Goal: Task Accomplishment & Management: Use online tool/utility

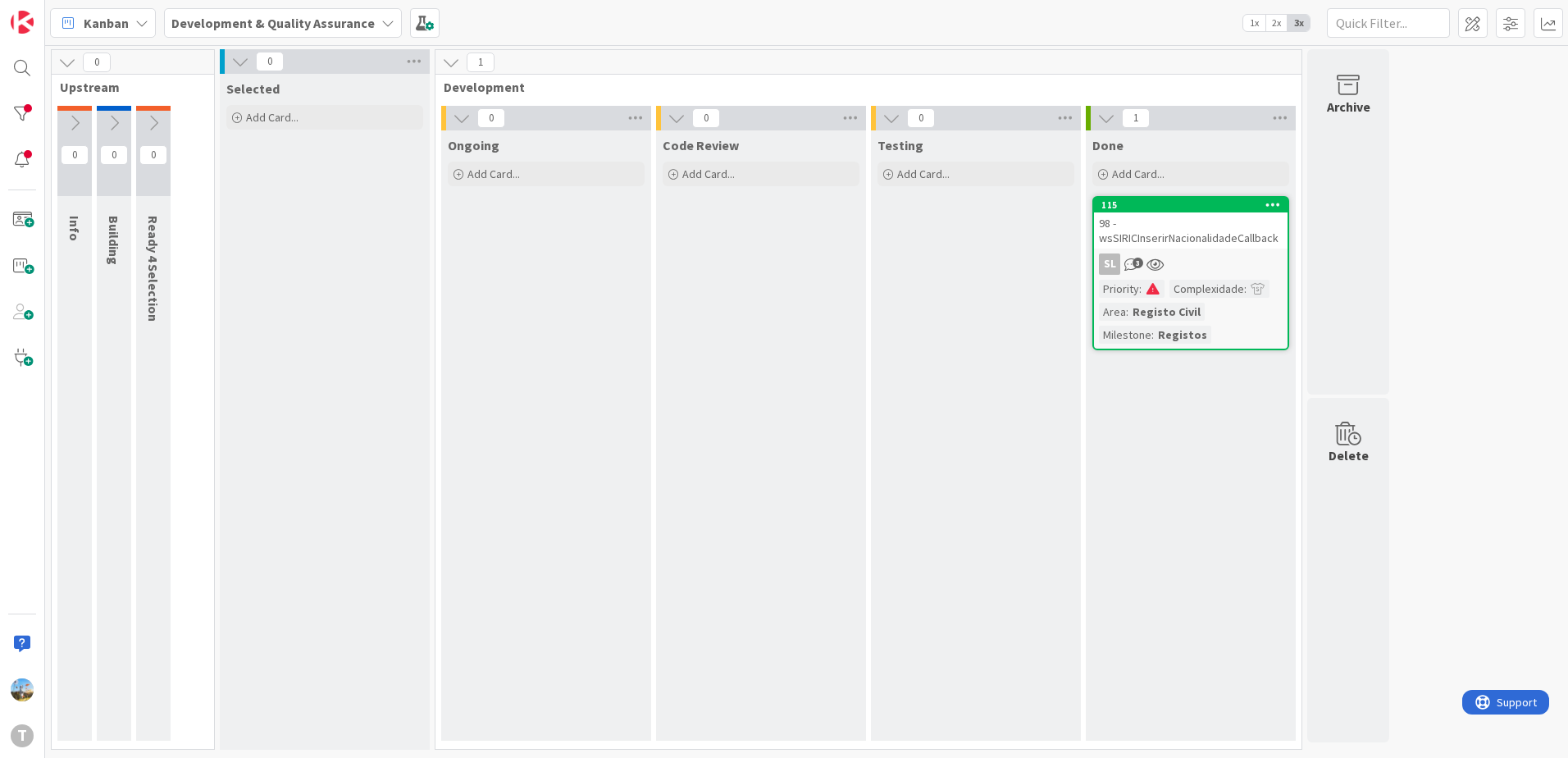
click at [705, 474] on div "Code Review Add Card..." at bounding box center [761, 435] width 210 height 610
click at [1178, 264] on div "SL 3" at bounding box center [1190, 264] width 193 height 21
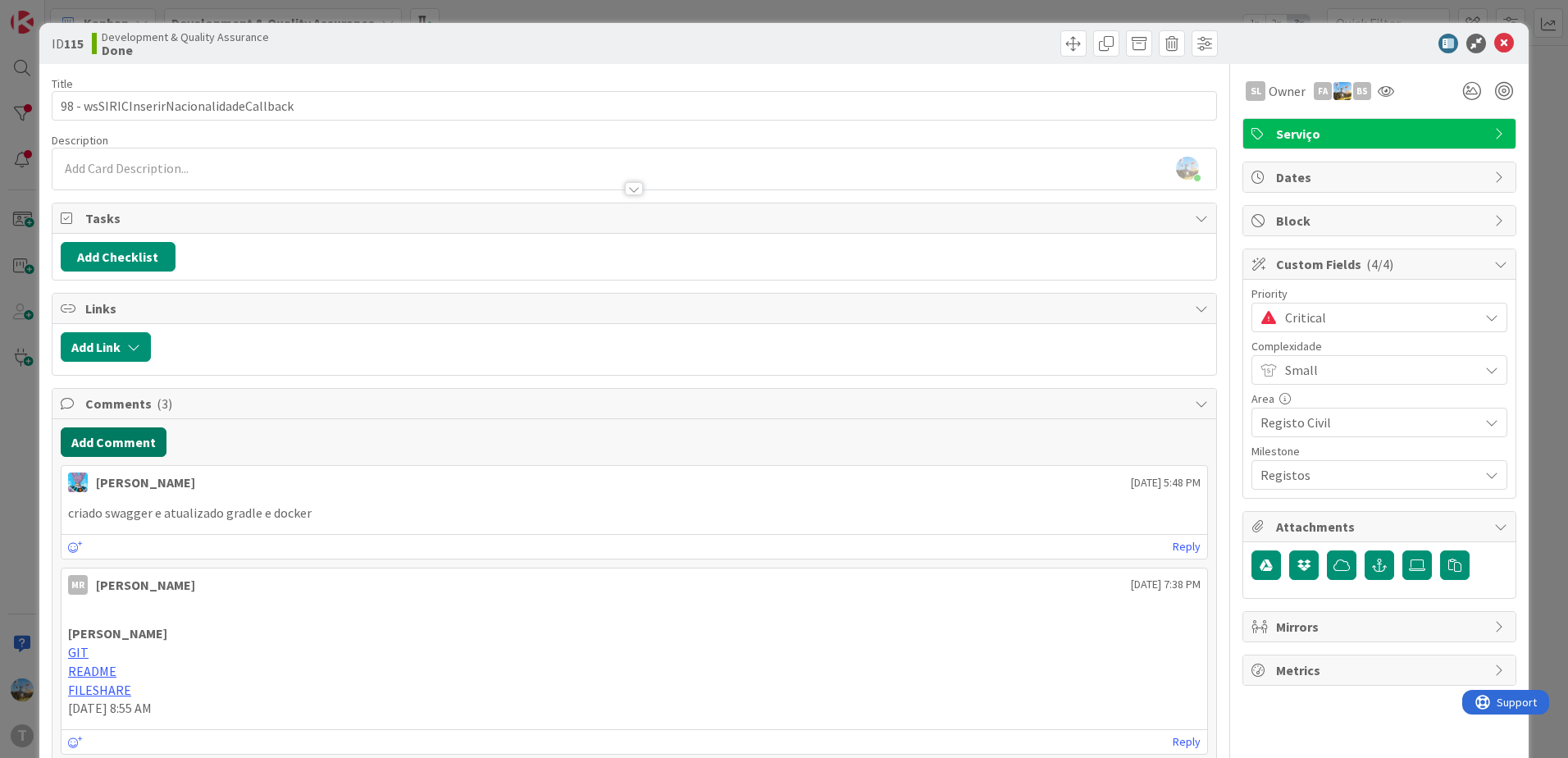
click at [140, 444] on button "Add Comment" at bounding box center [113, 442] width 106 height 30
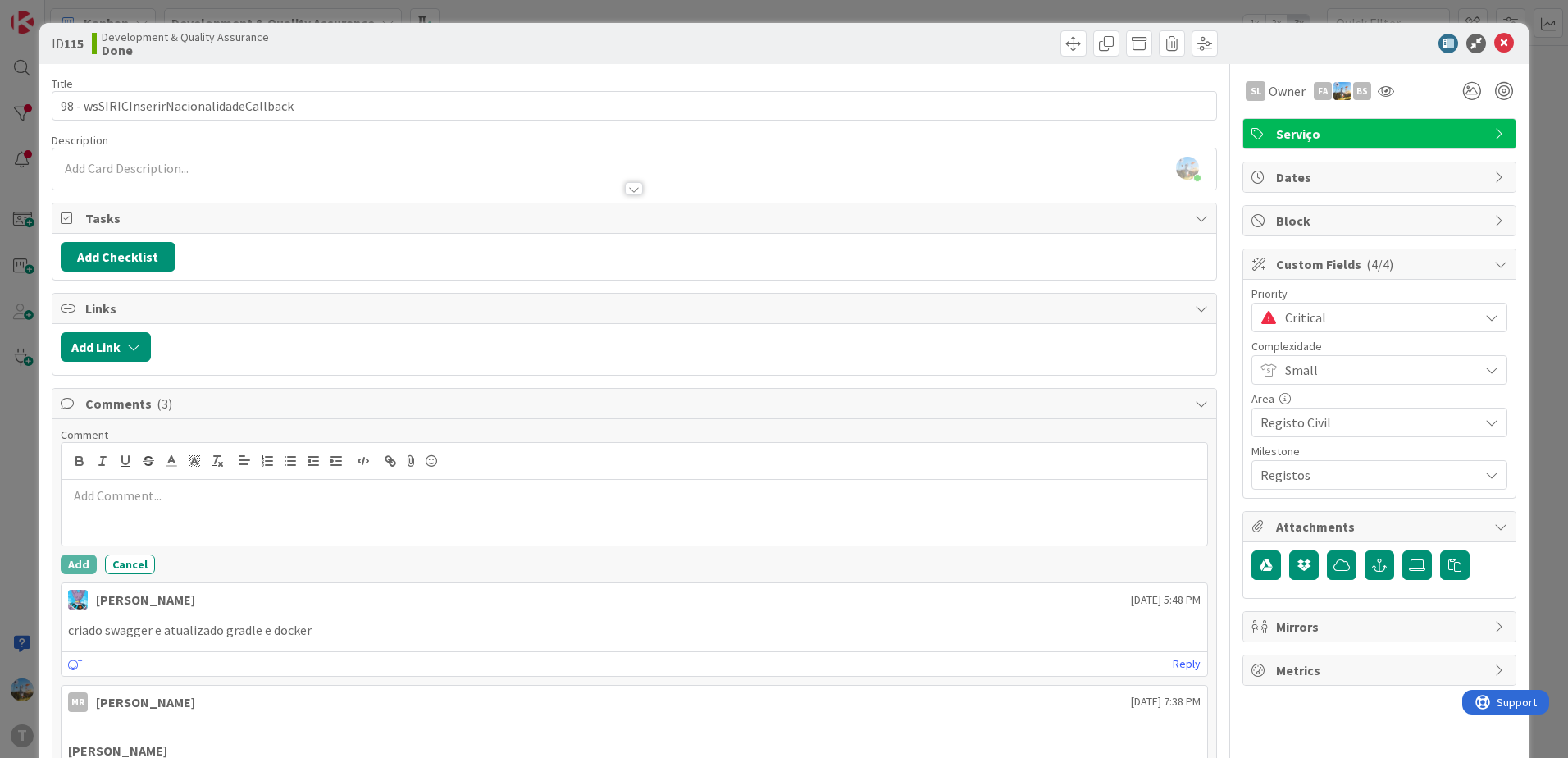
click at [275, 494] on p at bounding box center [634, 496] width 1133 height 19
click at [71, 567] on button "Add" at bounding box center [79, 564] width 36 height 19
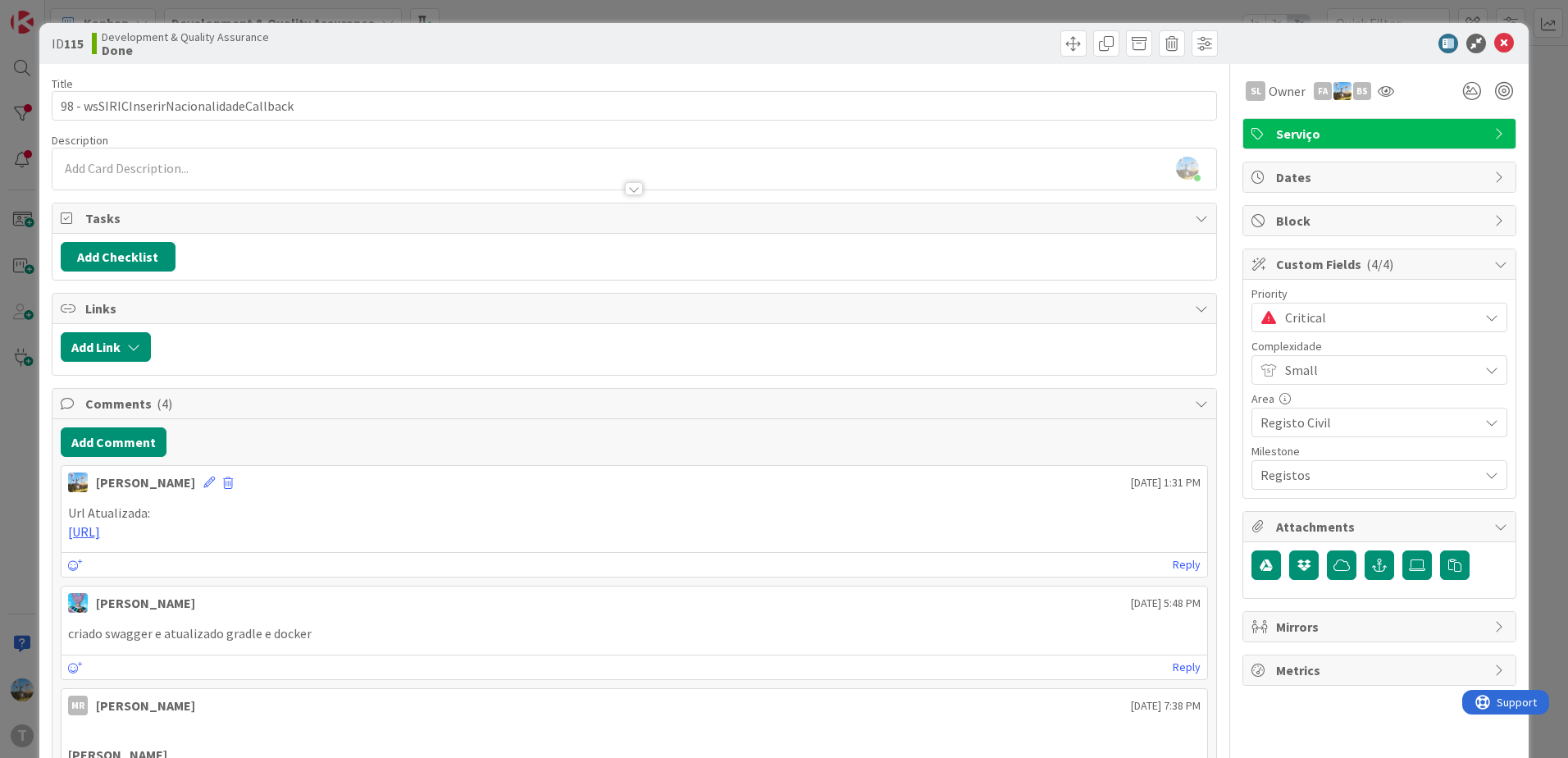
click at [1298, 323] on span "Critical" at bounding box center [1377, 317] width 185 height 23
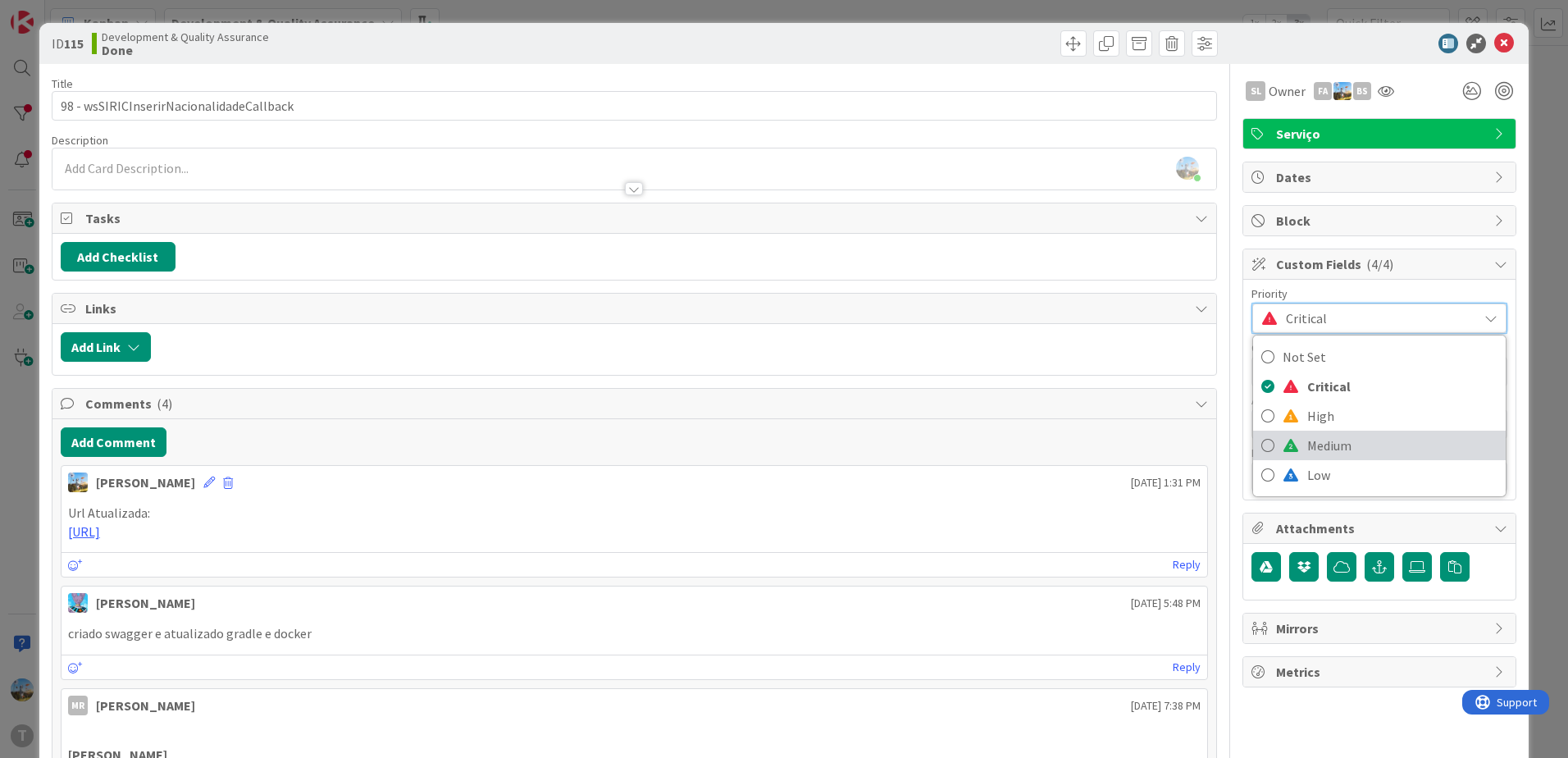
click at [1308, 436] on span "Medium" at bounding box center [1402, 445] width 190 height 25
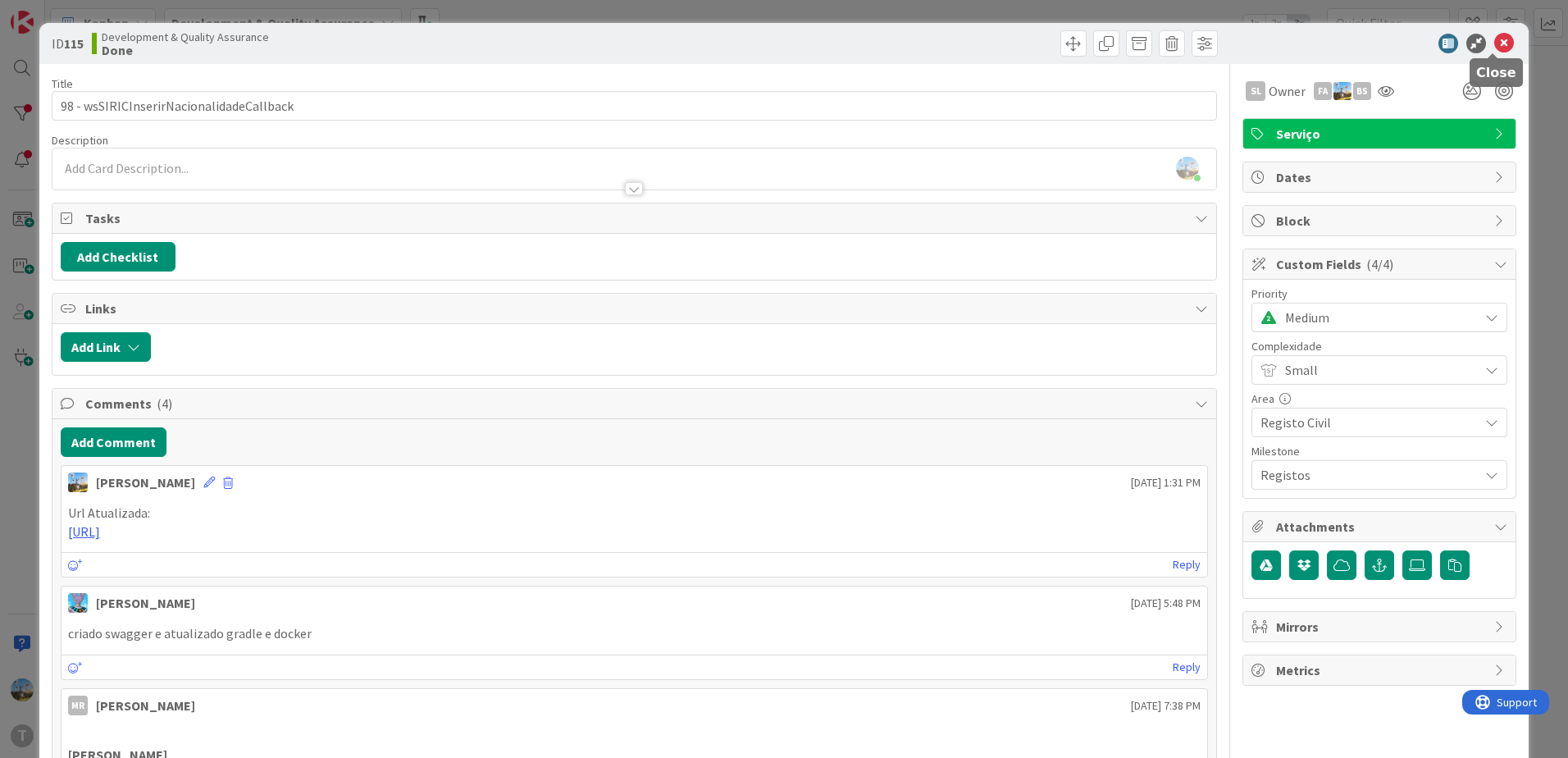
click at [1494, 45] on icon at bounding box center [1504, 43] width 19 height 19
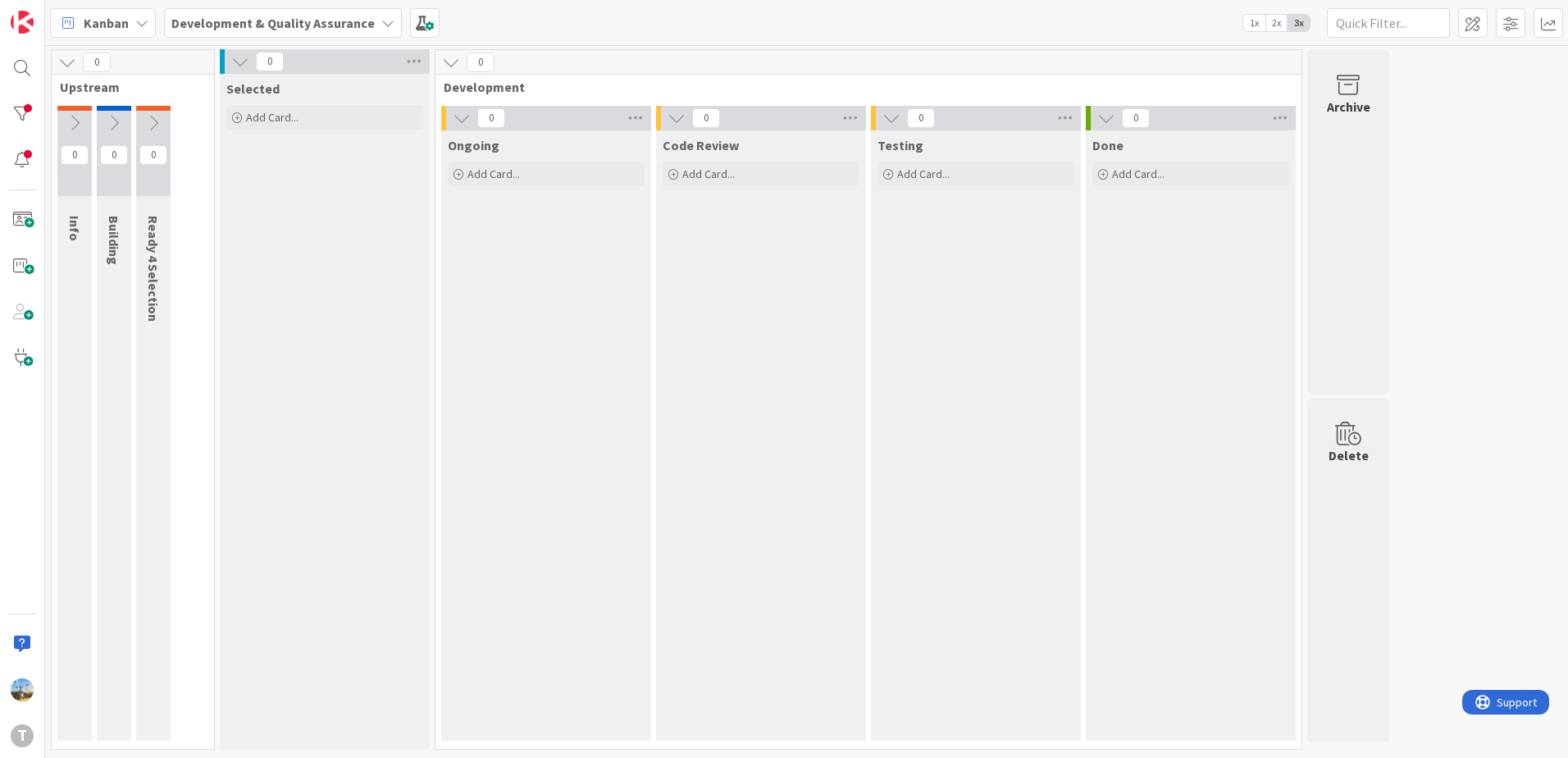
click at [1075, 392] on div "Testing Add Card..." at bounding box center [976, 435] width 210 height 610
click at [29, 102] on div at bounding box center [22, 114] width 33 height 33
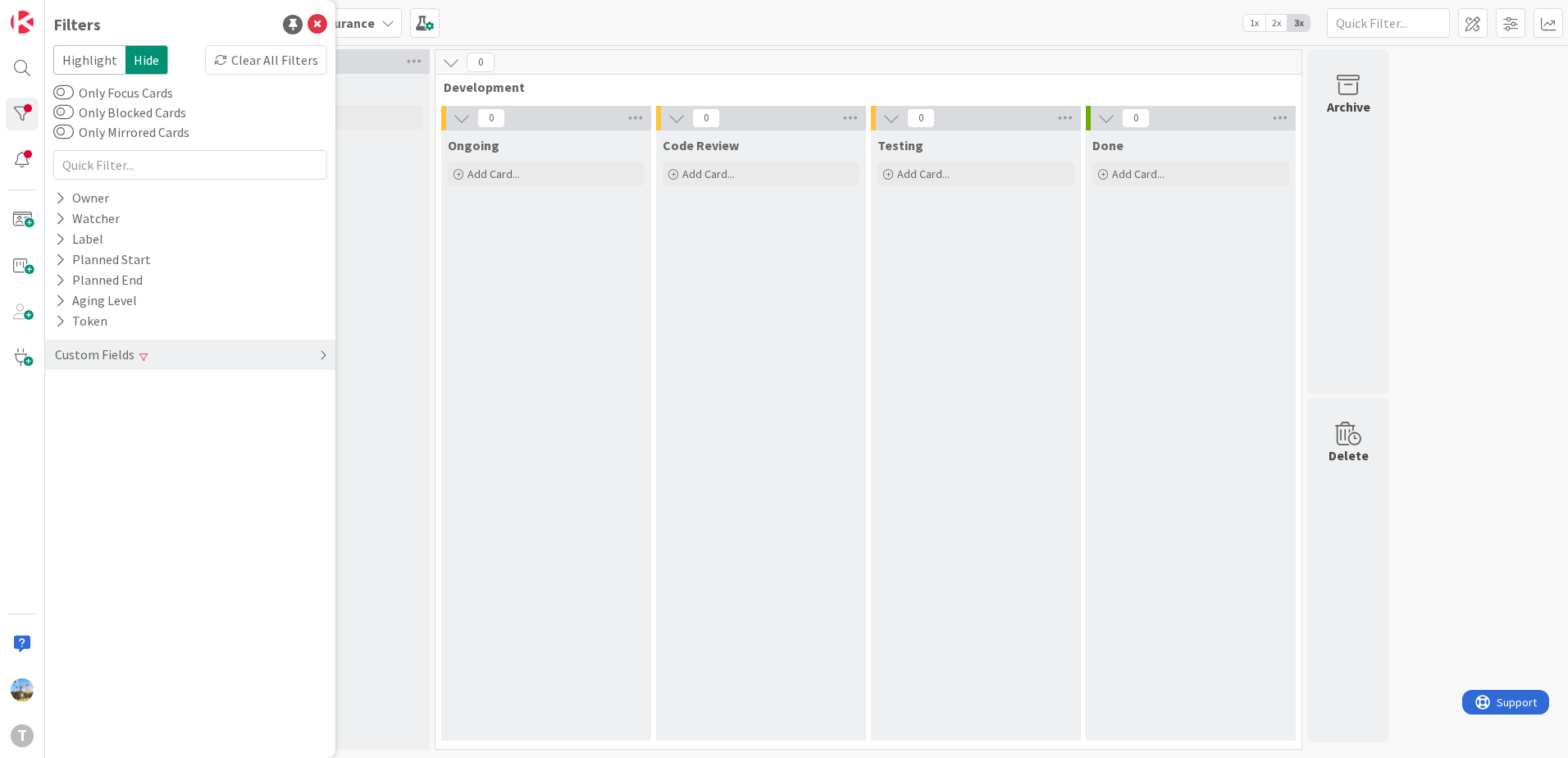
click at [139, 352] on span at bounding box center [144, 357] width 8 height 10
click at [182, 390] on div "Priority Clear" at bounding box center [190, 389] width 291 height 20
click at [120, 434] on span "High" at bounding box center [100, 434] width 46 height 21
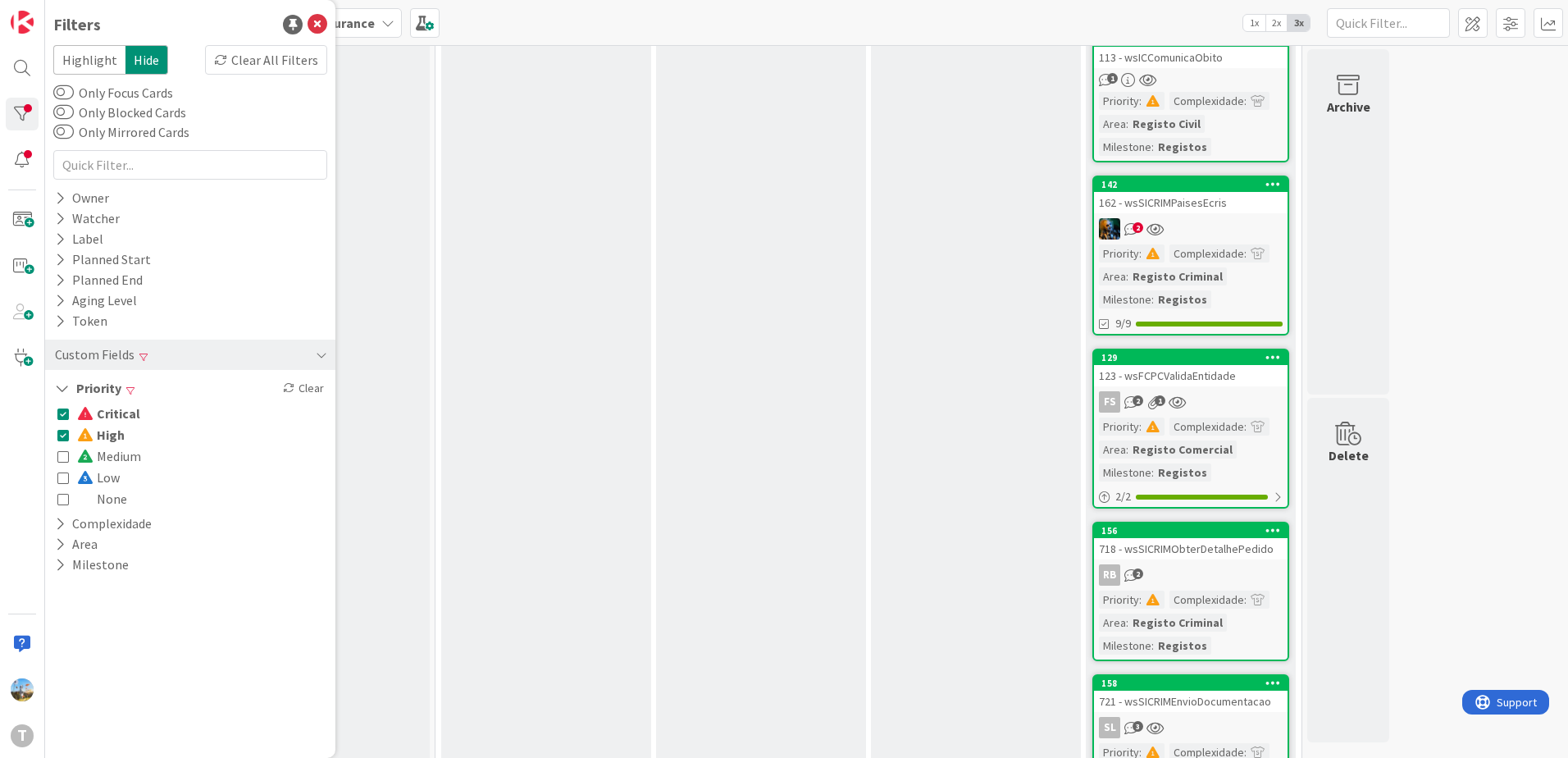
scroll to position [1099, 0]
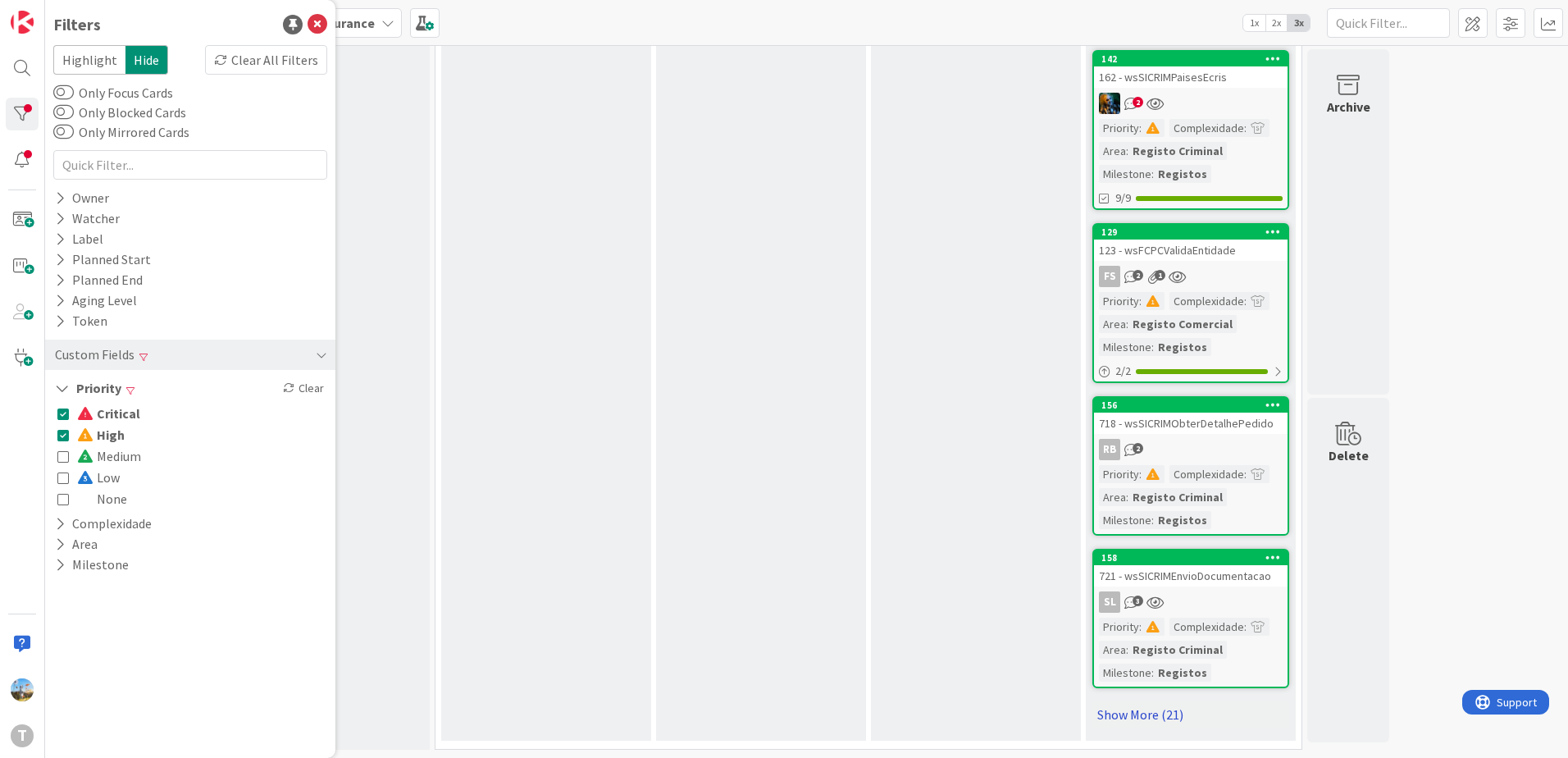
click at [1131, 712] on link "Show More (21)" at bounding box center [1190, 714] width 197 height 26
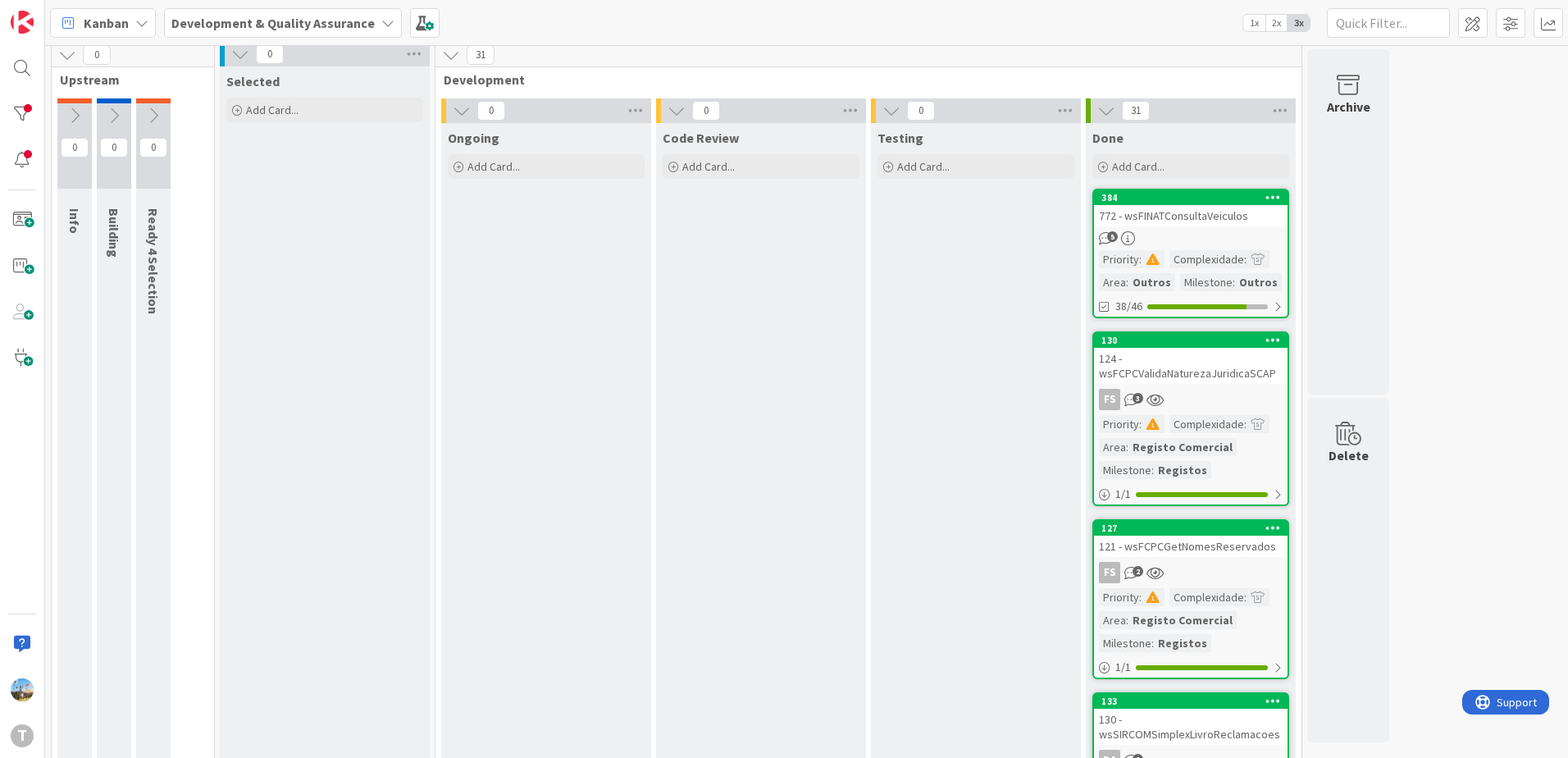
scroll to position [0, 0]
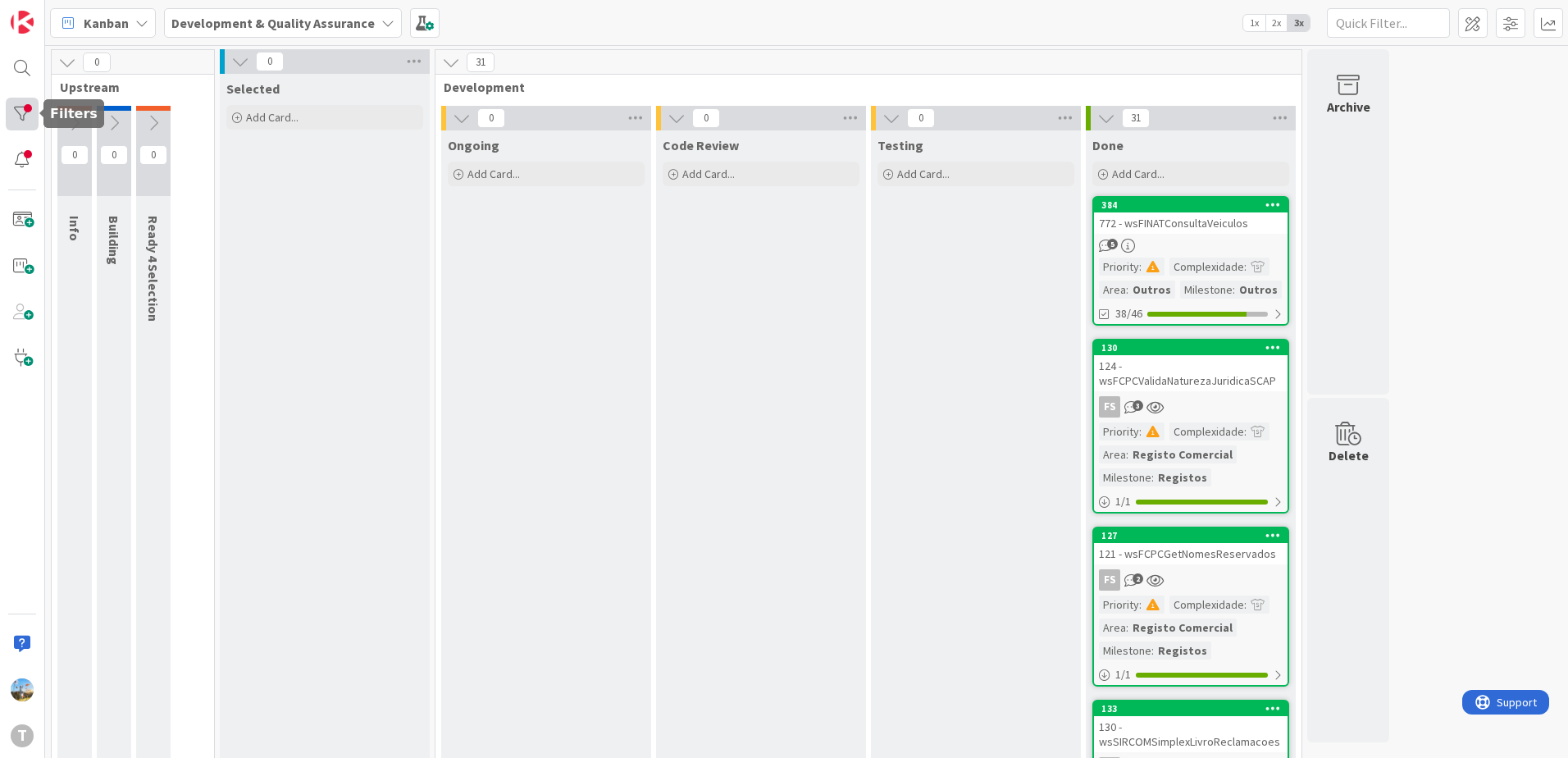
click at [11, 117] on div at bounding box center [22, 114] width 33 height 33
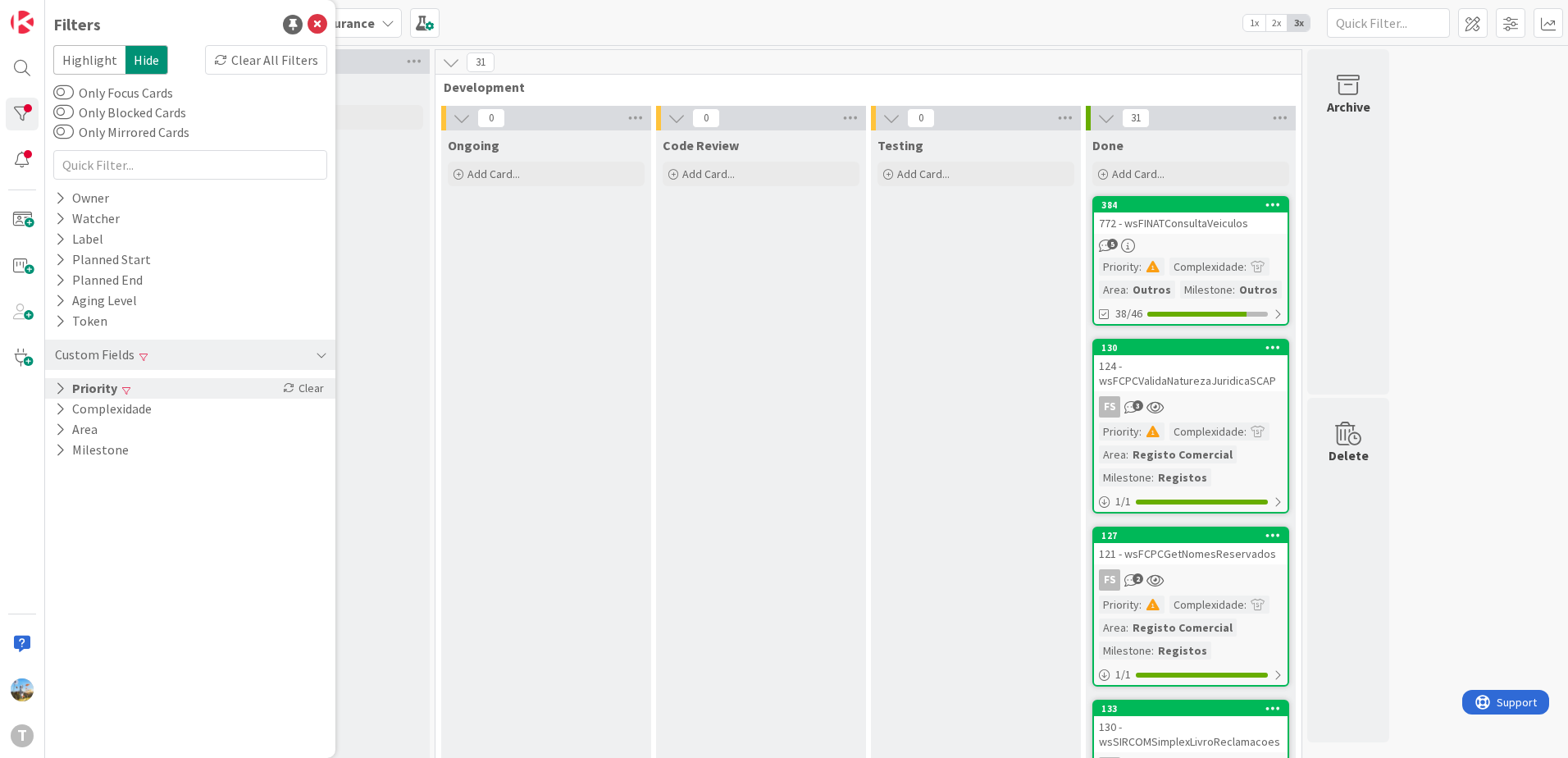
click at [166, 385] on div "Priority Clear" at bounding box center [190, 389] width 291 height 20
click at [111, 483] on span "Low" at bounding box center [98, 477] width 42 height 21
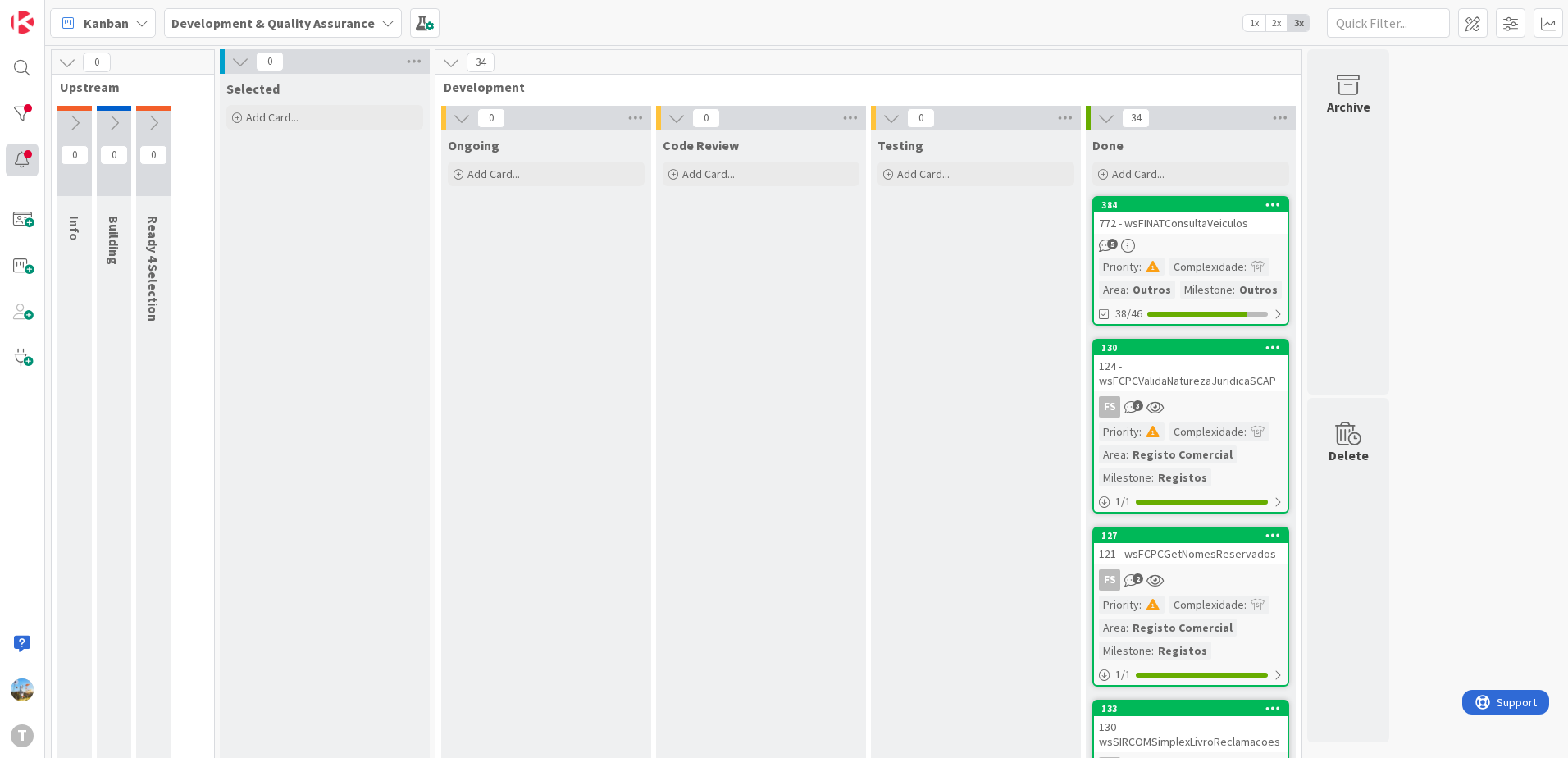
click at [15, 142] on div "T" at bounding box center [22, 379] width 45 height 758
click at [15, 108] on div at bounding box center [22, 114] width 33 height 33
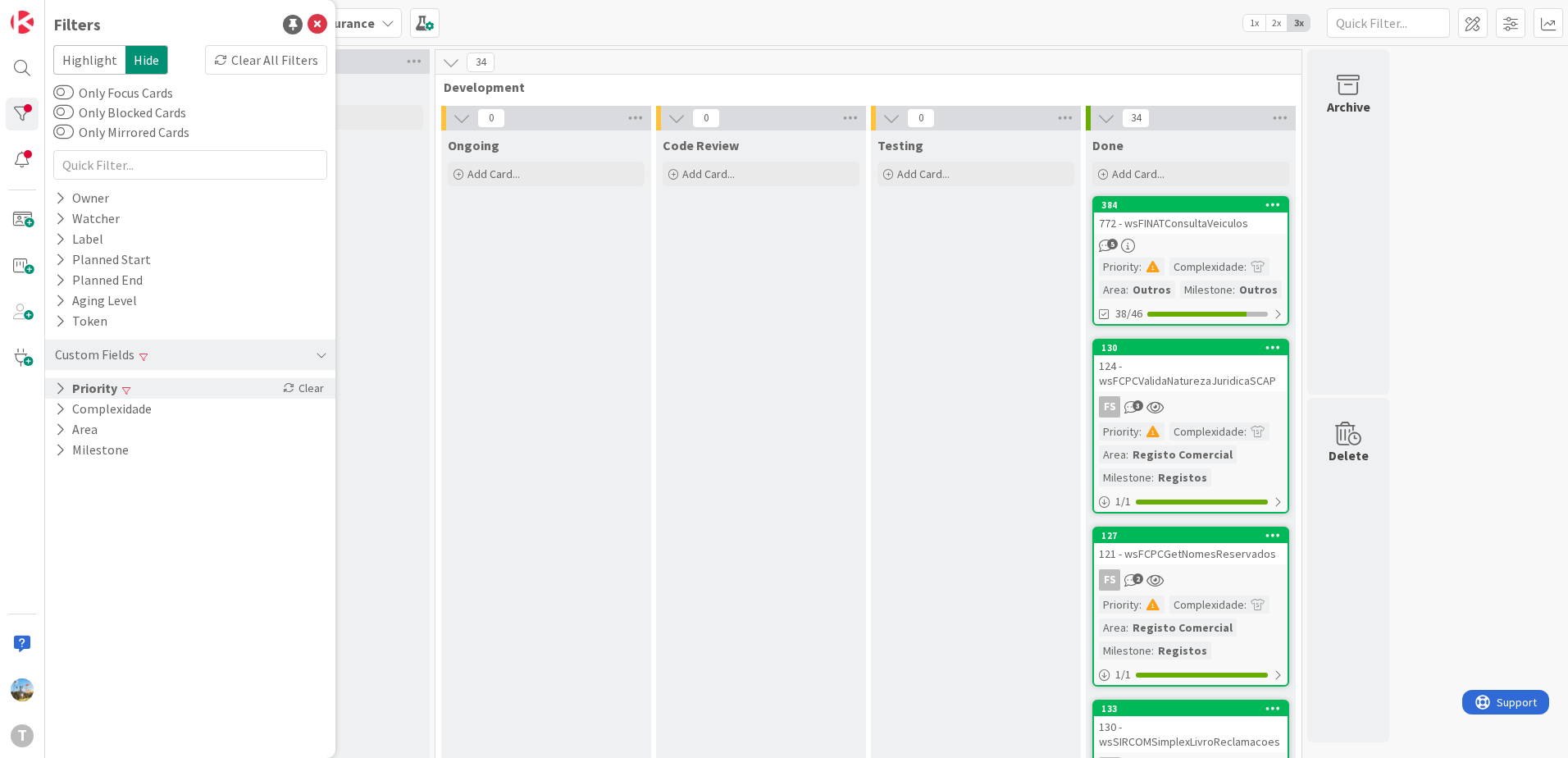
click at [91, 388] on button "Priority" at bounding box center [86, 389] width 66 height 20
click at [296, 390] on div "Clear" at bounding box center [303, 389] width 47 height 20
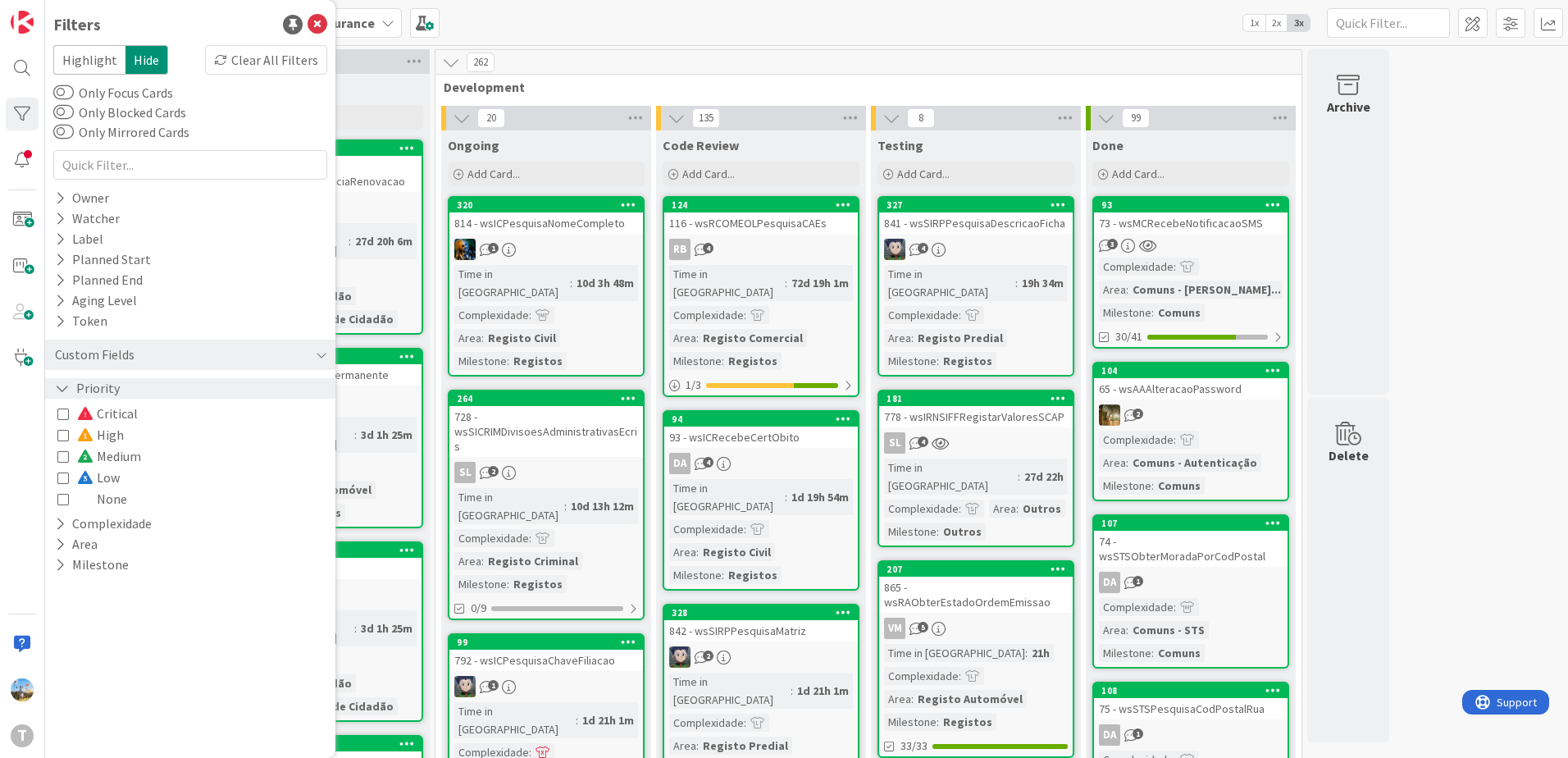
click at [106, 416] on span "Critical" at bounding box center [107, 413] width 61 height 21
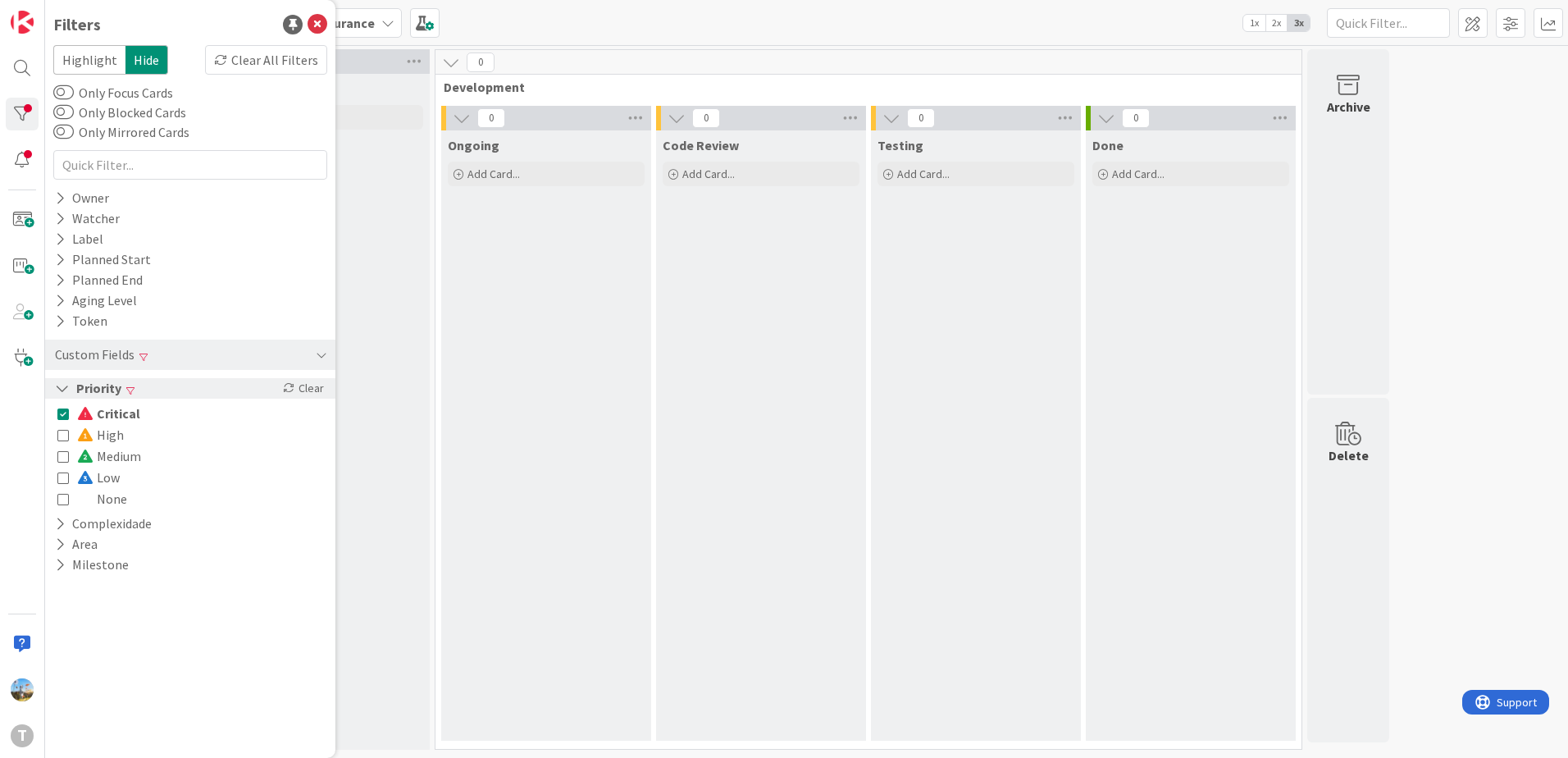
click at [102, 430] on span "High" at bounding box center [100, 434] width 46 height 21
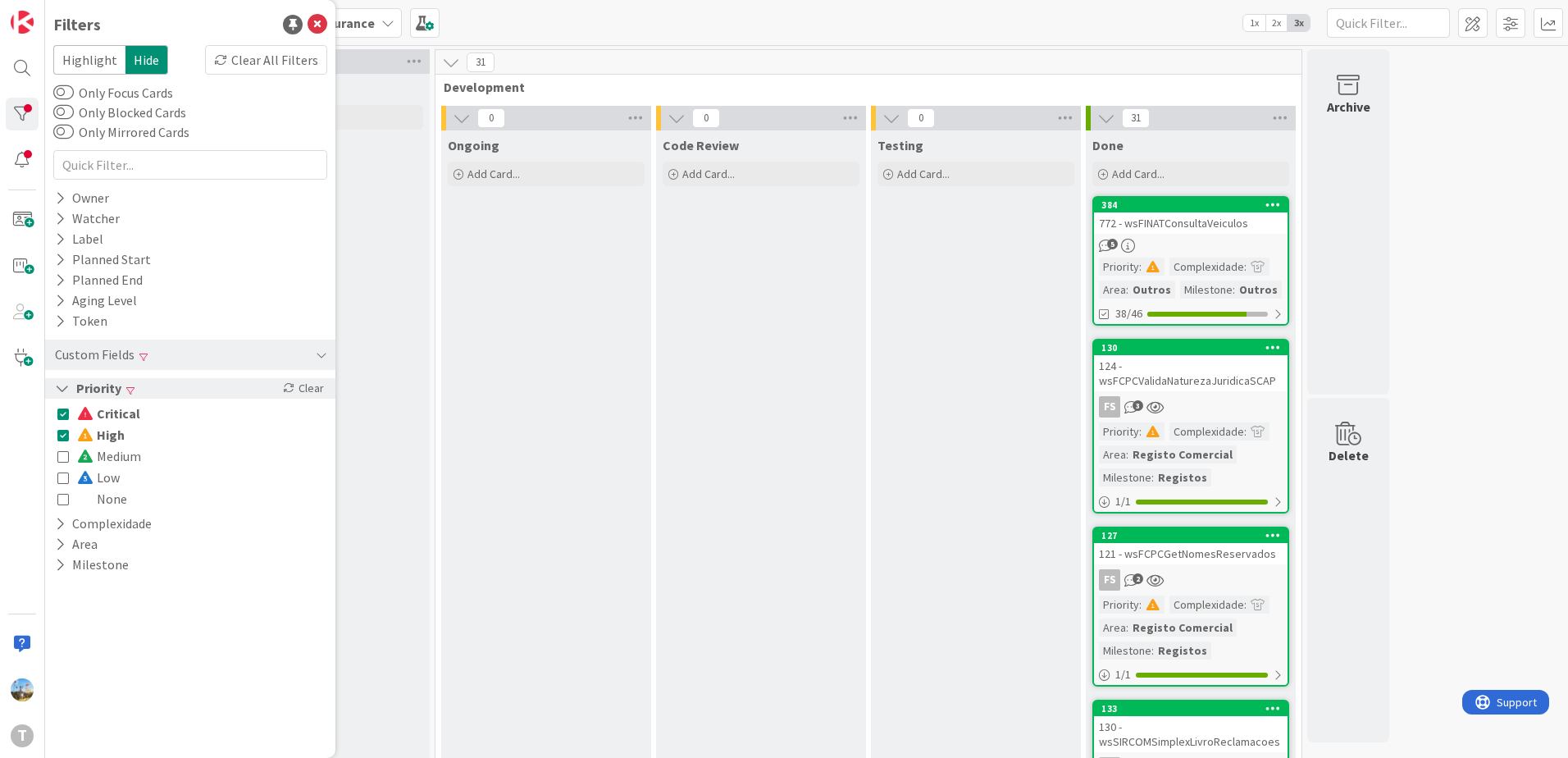
click at [100, 453] on span "Medium" at bounding box center [109, 455] width 64 height 21
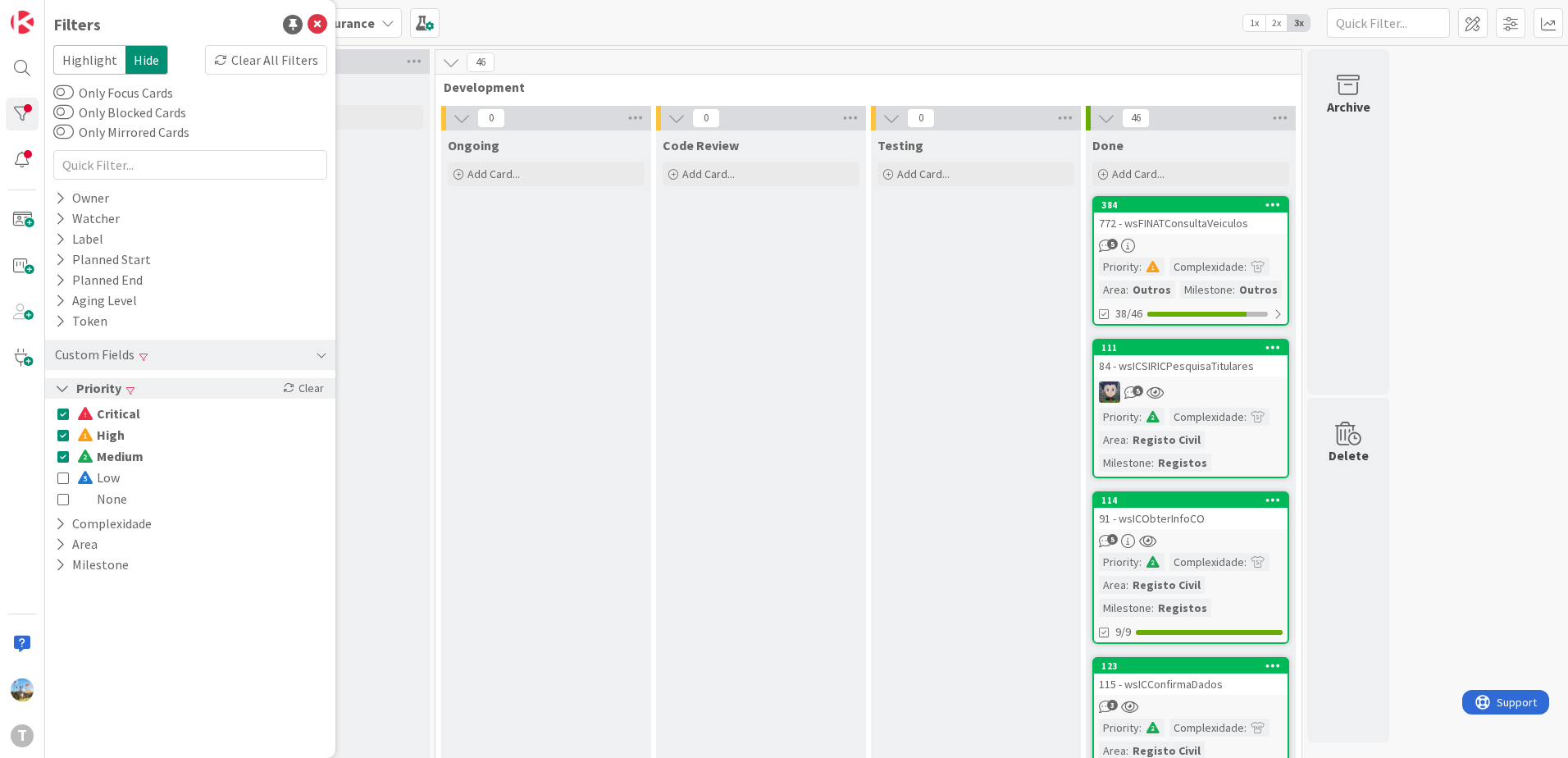
click at [93, 475] on span at bounding box center [86, 477] width 19 height 14
click at [303, 390] on div "Clear" at bounding box center [303, 389] width 47 height 20
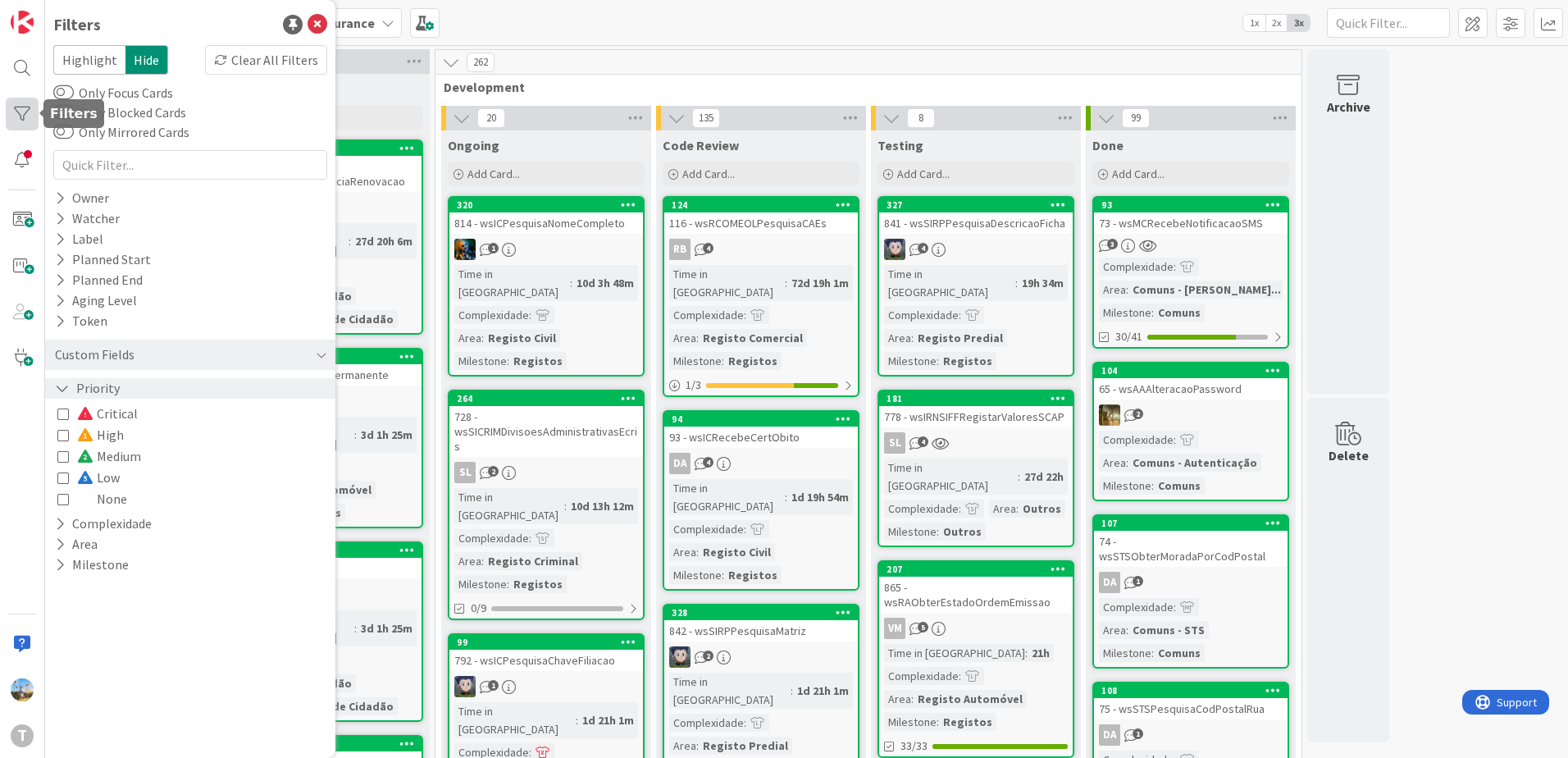
click at [7, 110] on div at bounding box center [22, 114] width 33 height 33
click at [11, 101] on div at bounding box center [22, 114] width 33 height 33
click at [319, 22] on icon at bounding box center [317, 24] width 19 height 19
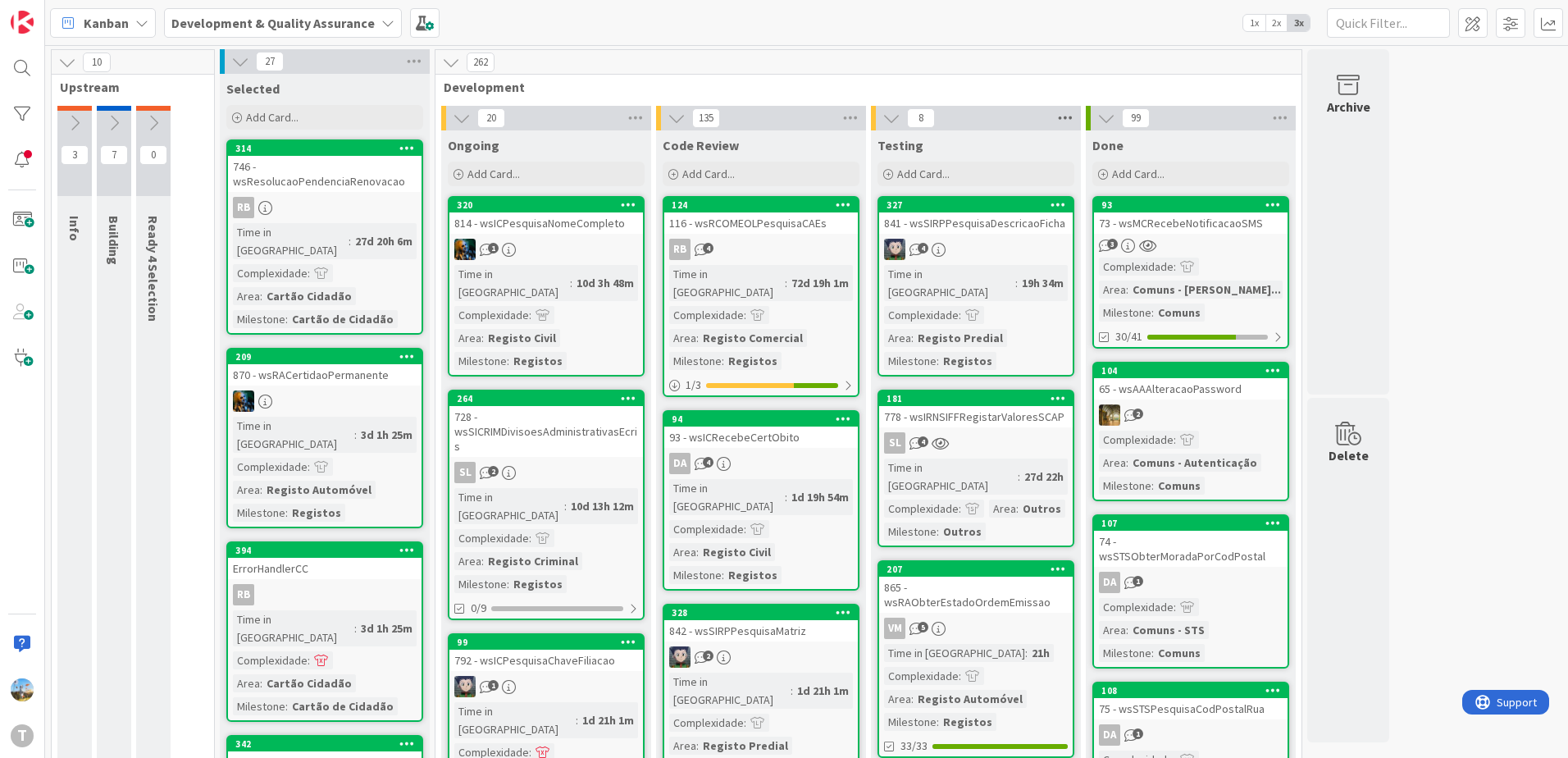
click at [1059, 118] on icon at bounding box center [1065, 117] width 21 height 25
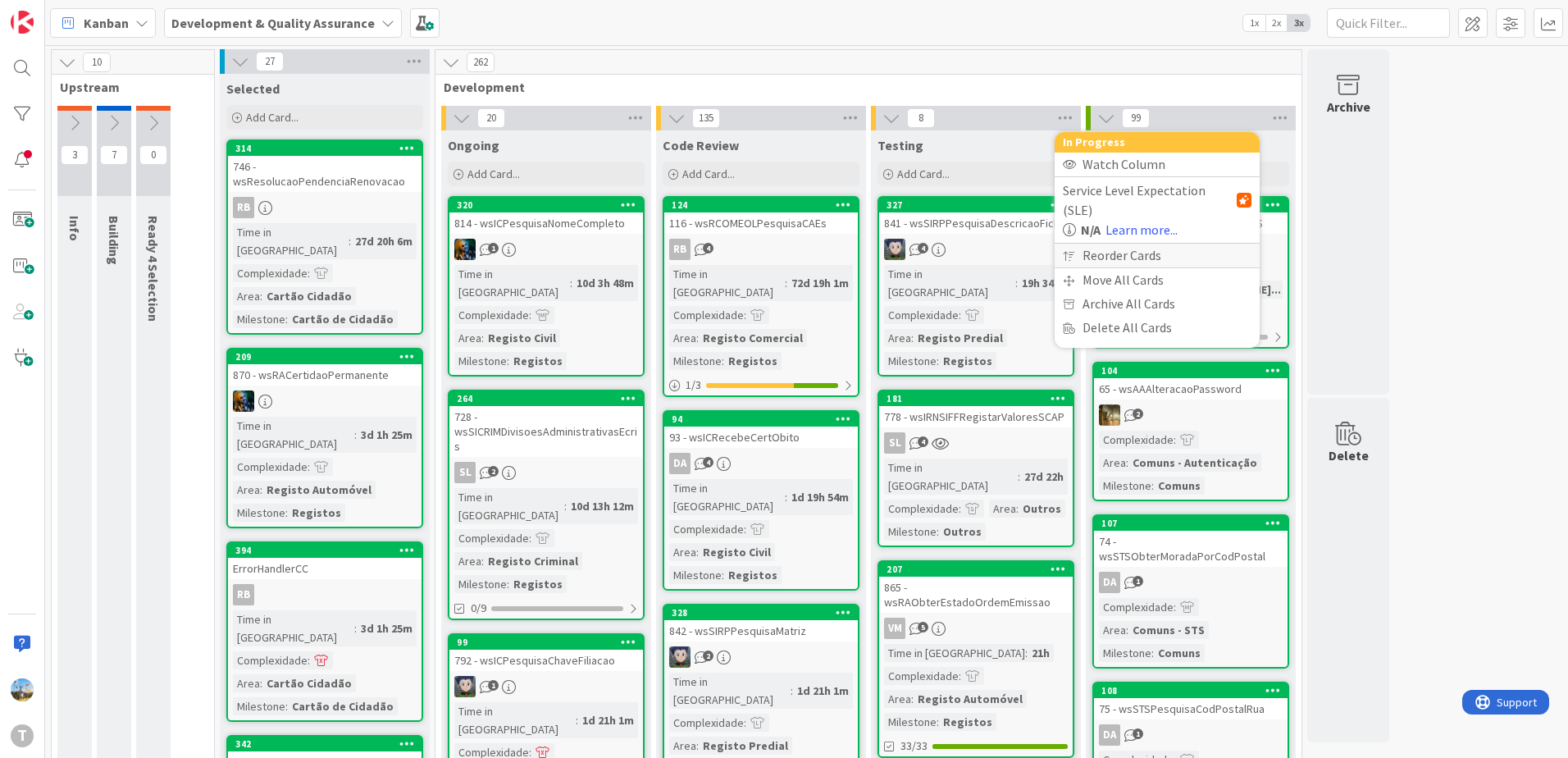
click at [1113, 243] on div "Reorder Cards" at bounding box center [1157, 255] width 205 height 24
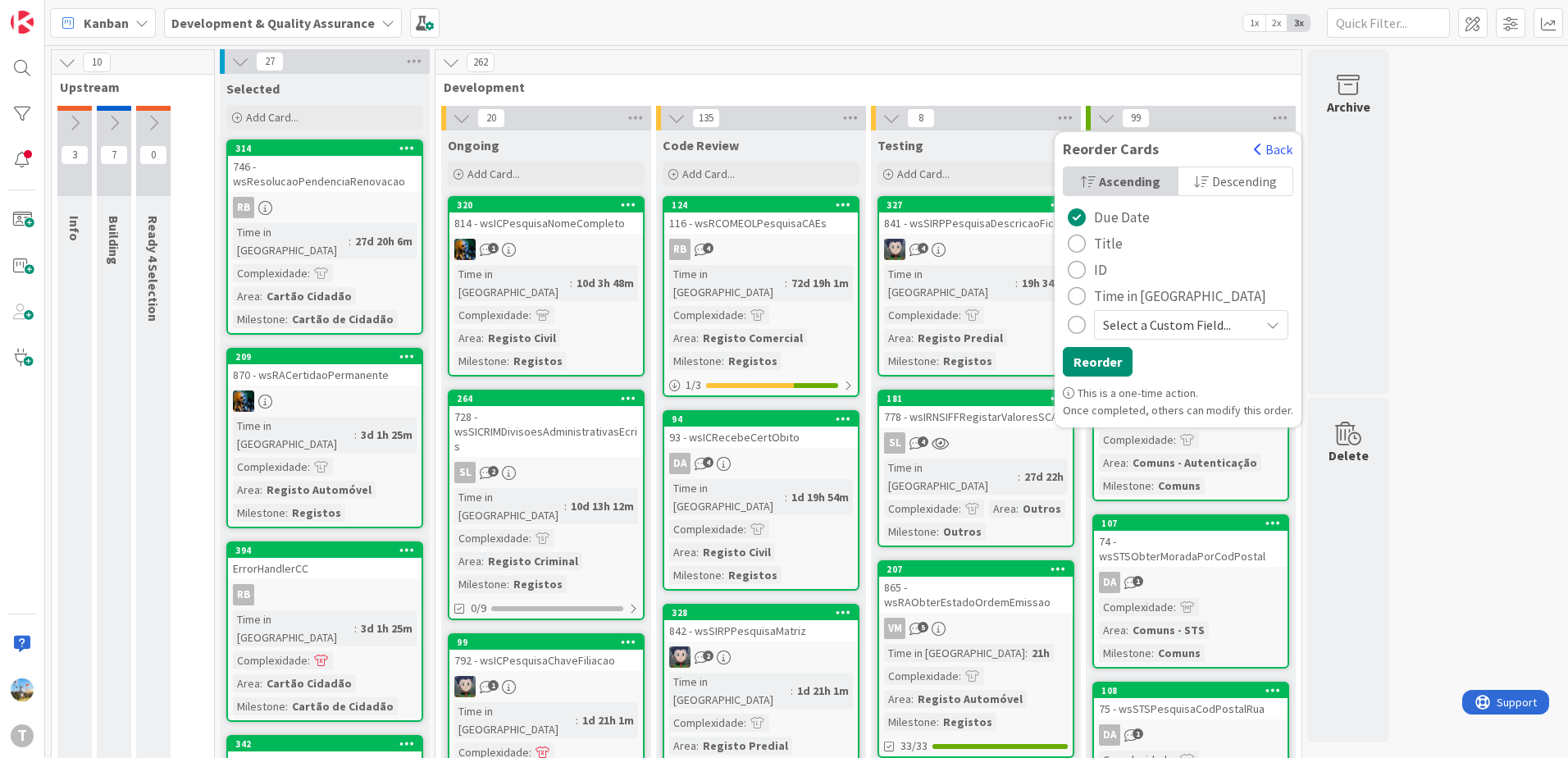
click at [1125, 297] on span "Time in [GEOGRAPHIC_DATA]" at bounding box center [1180, 296] width 172 height 25
click at [1097, 360] on button "Reorder" at bounding box center [1097, 362] width 70 height 30
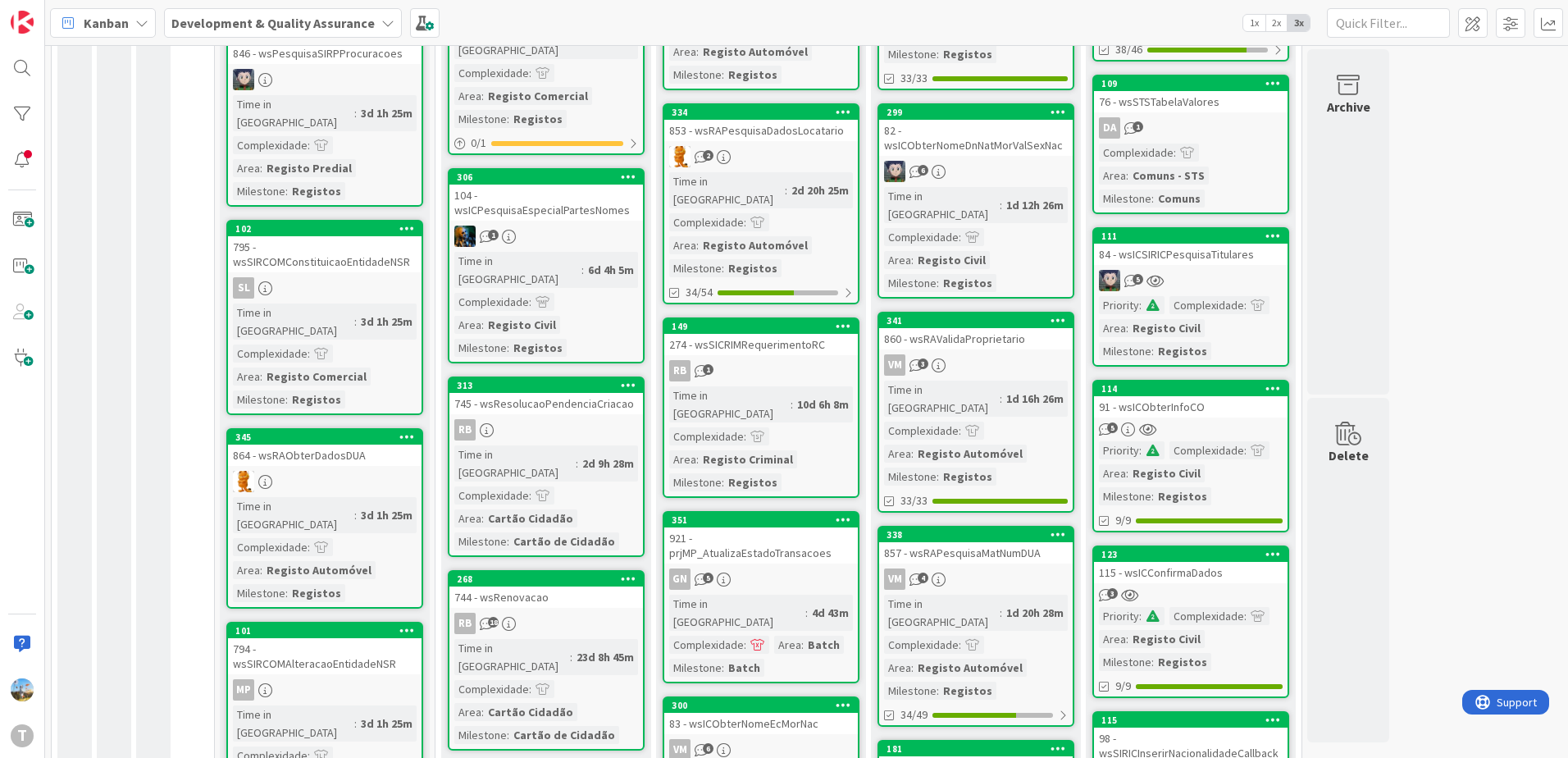
scroll to position [1312, 0]
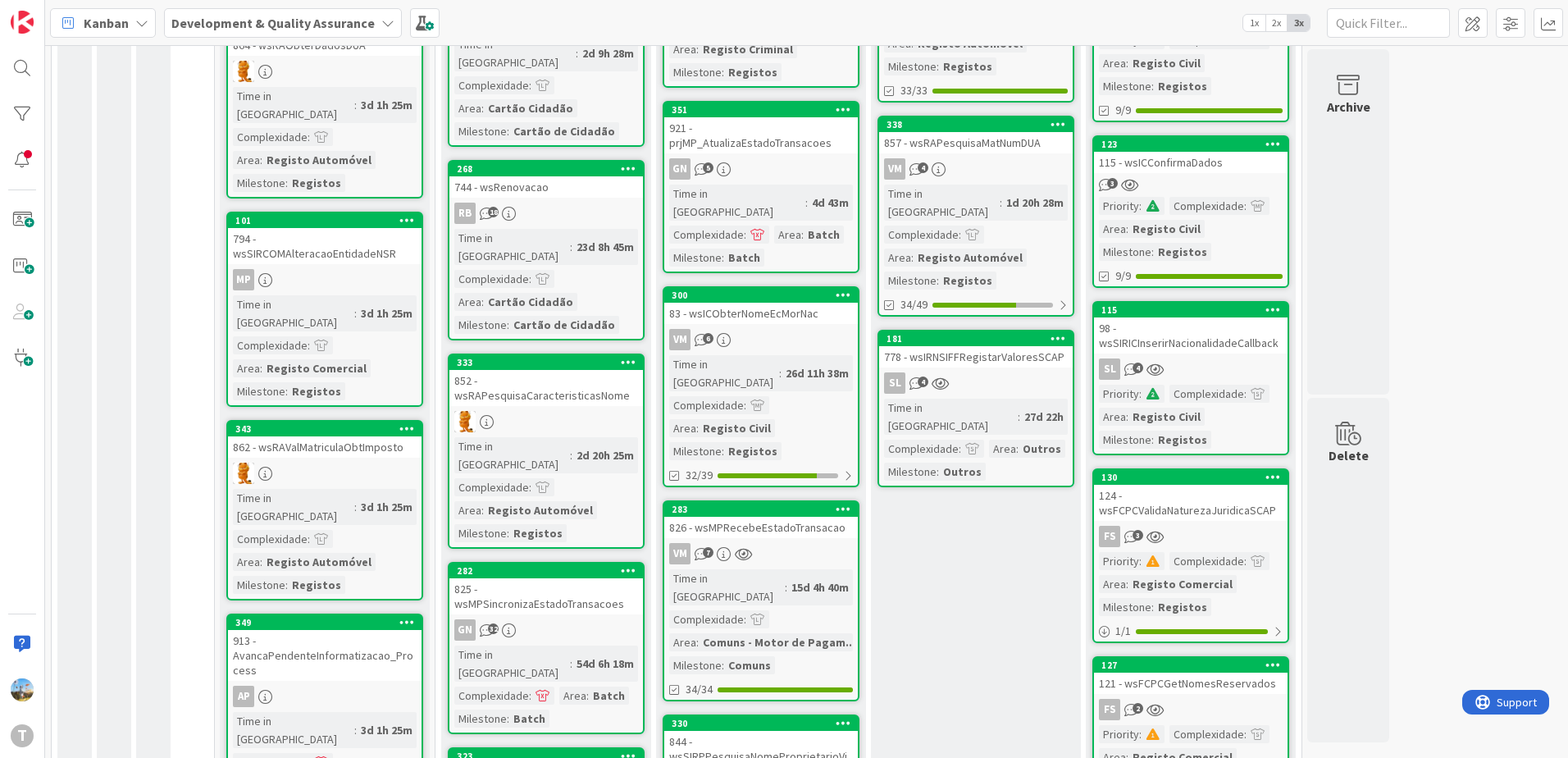
click at [1026, 373] on div "SL 4" at bounding box center [976, 383] width 193 height 21
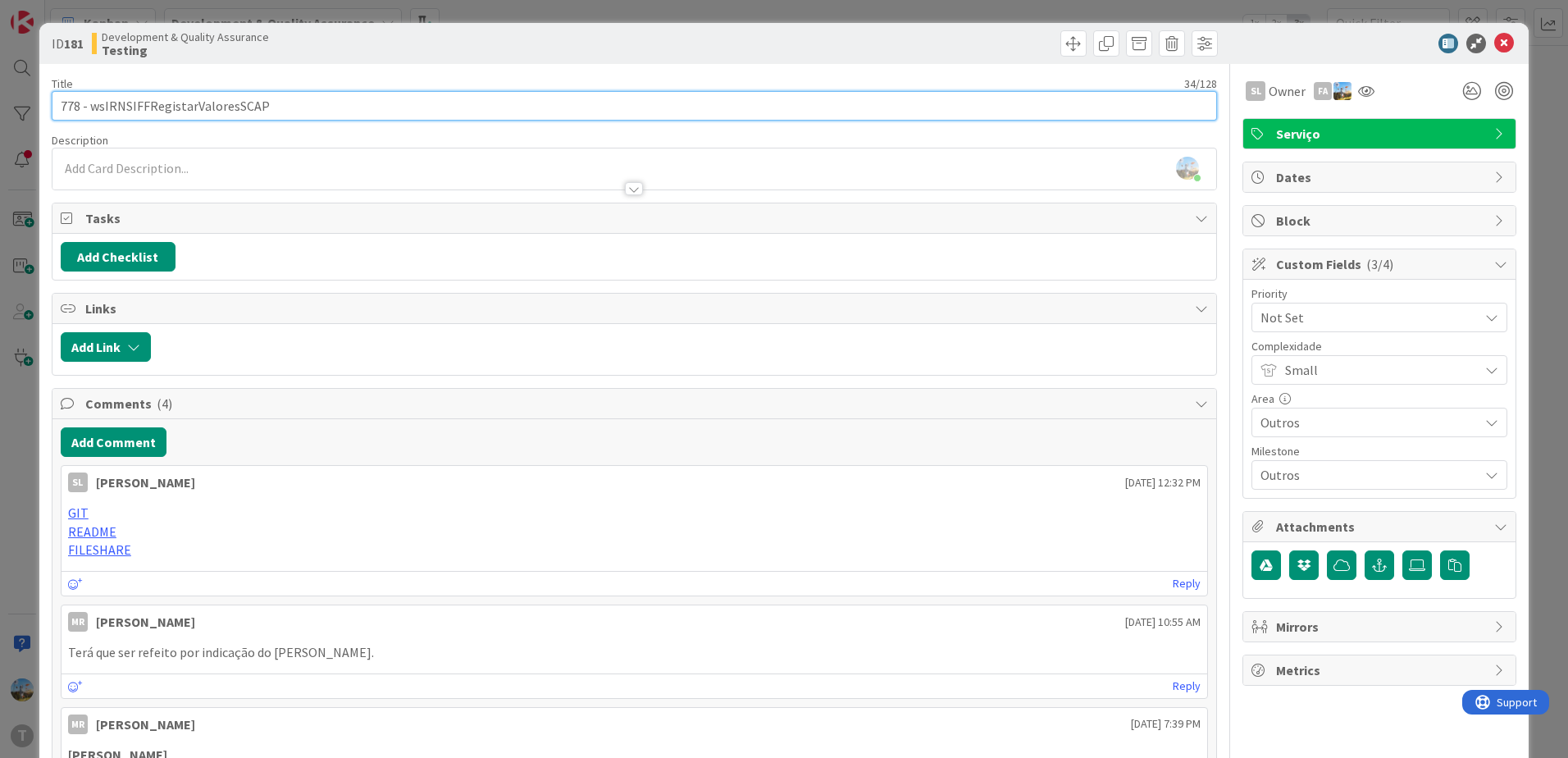
drag, startPoint x: 289, startPoint y: 101, endPoint x: 89, endPoint y: 98, distance: 200.0
click at [89, 98] on input "778 - wsIRNSIFFRegistarValoresSCAP" at bounding box center [634, 106] width 1166 height 30
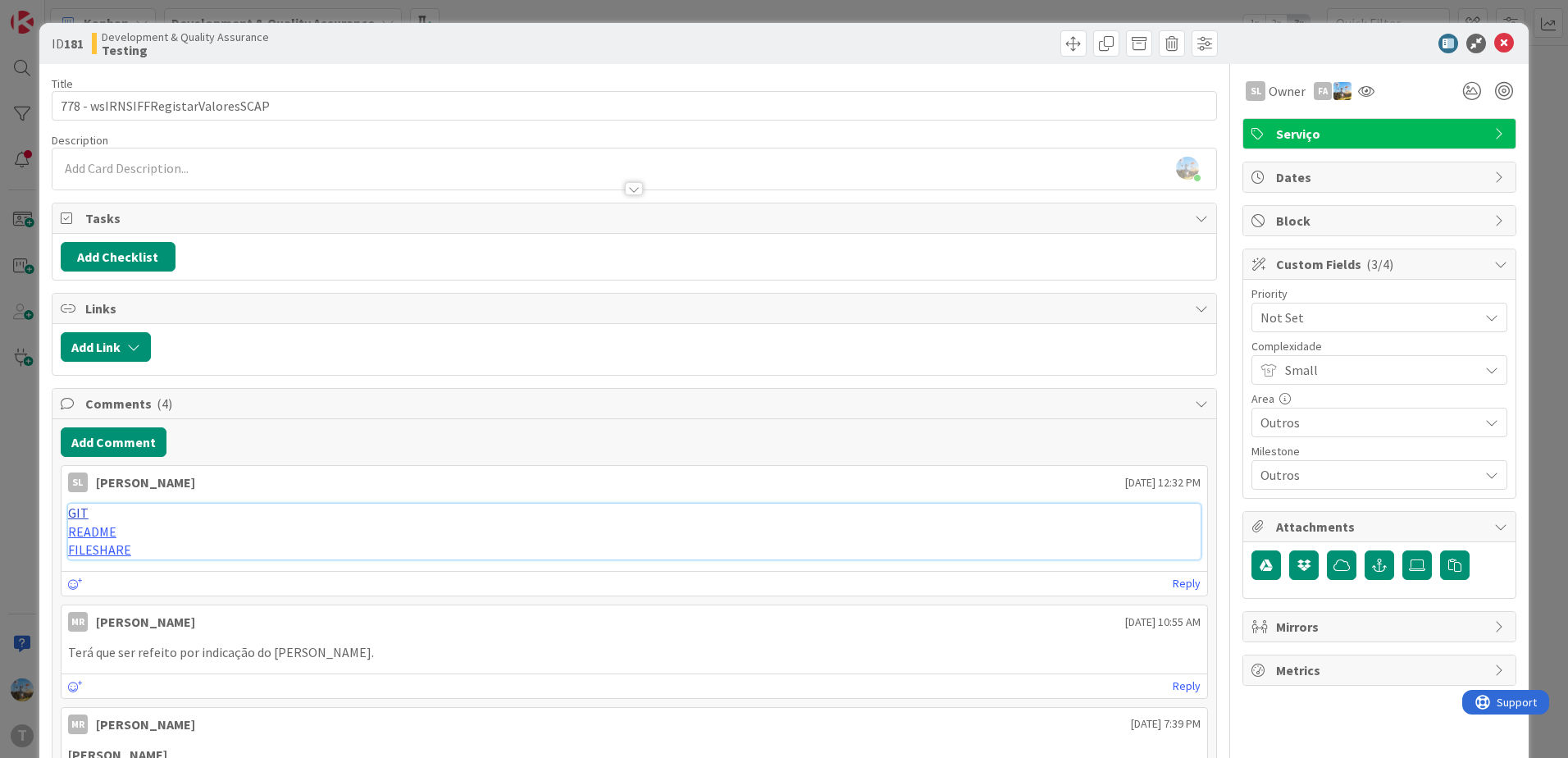
click at [78, 511] on link "GIT" at bounding box center [79, 512] width 20 height 16
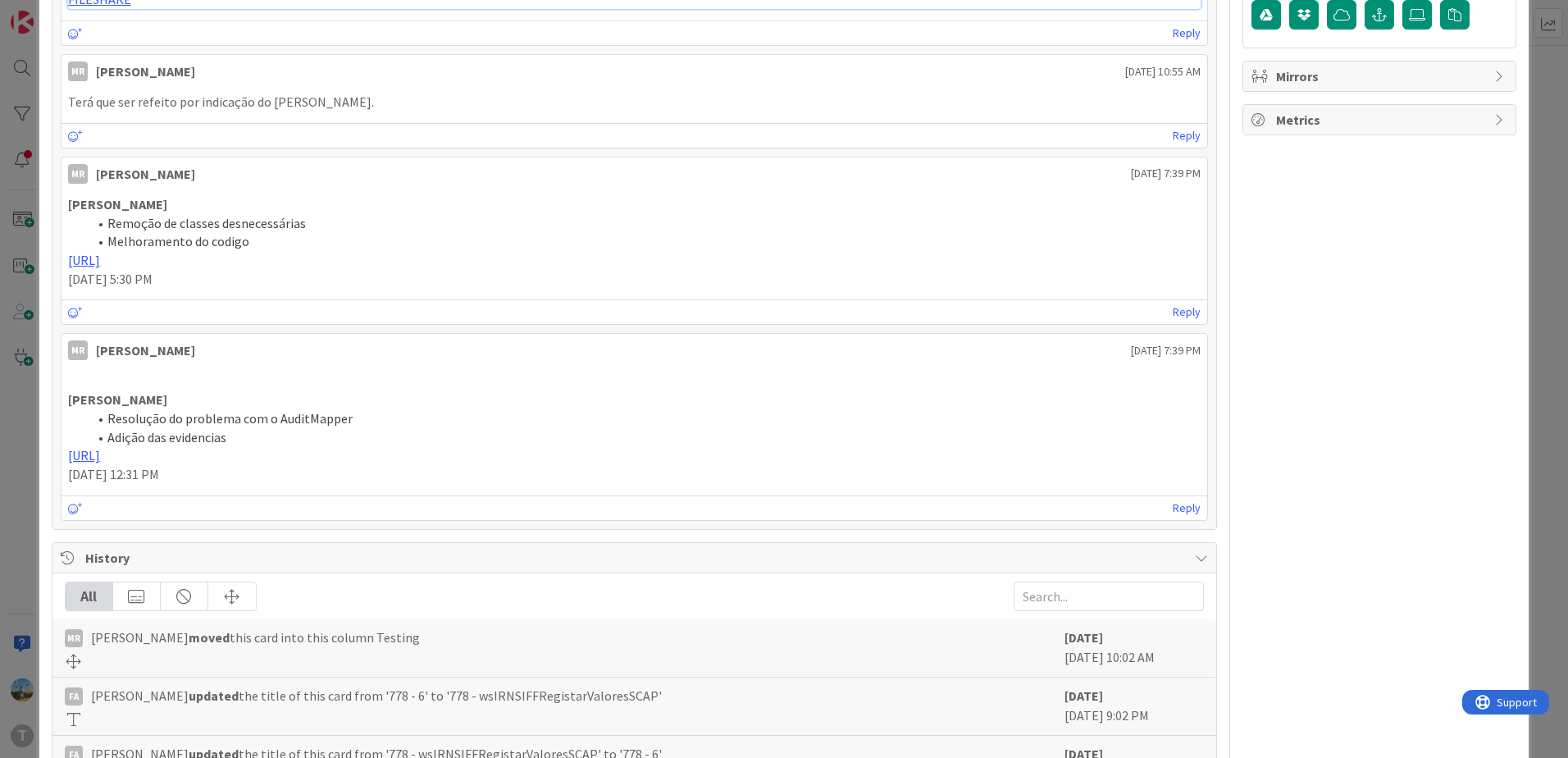
scroll to position [657, 0]
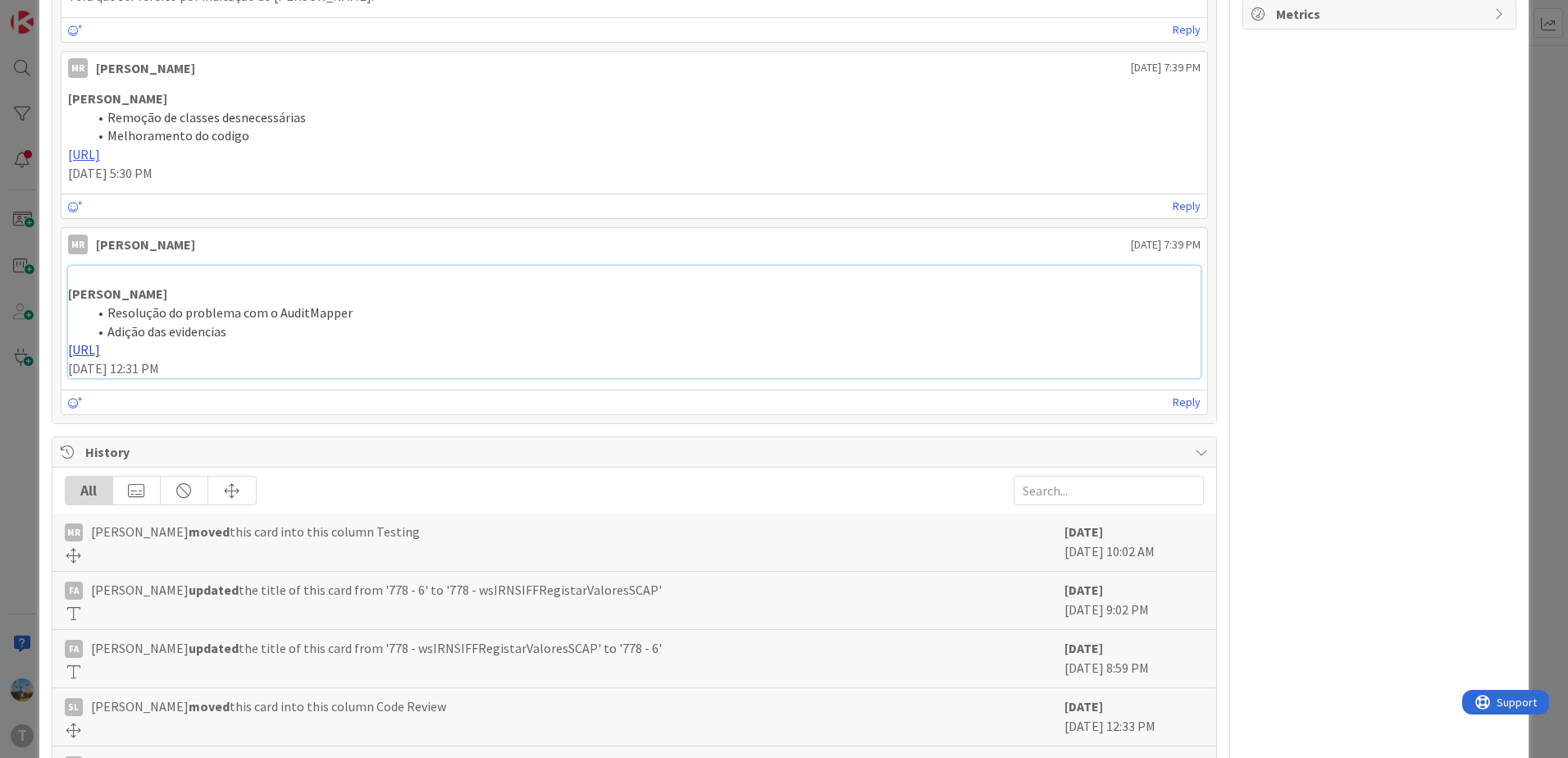
click at [100, 347] on link "[URL]" at bounding box center [84, 349] width 32 height 16
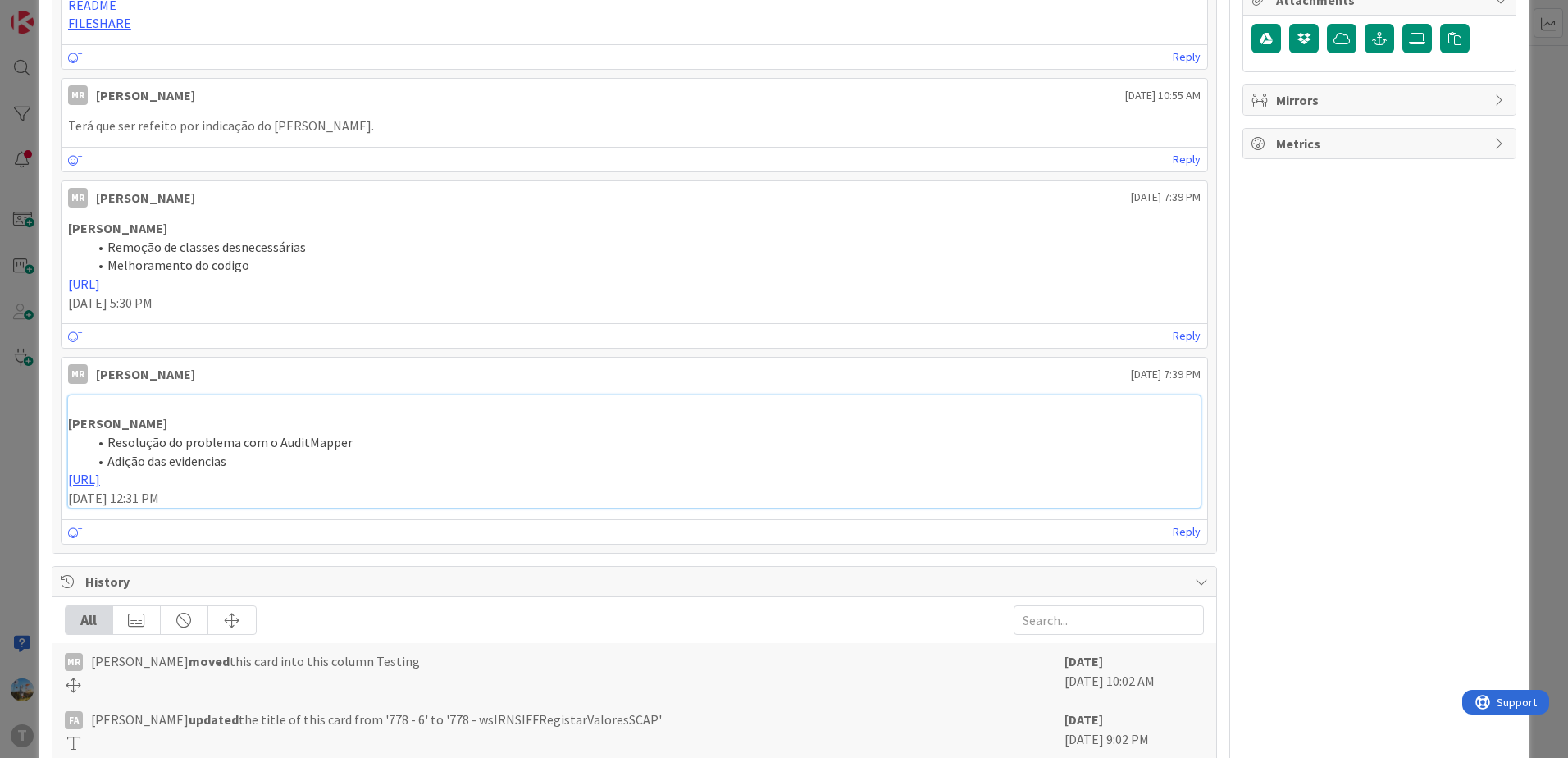
scroll to position [493, 0]
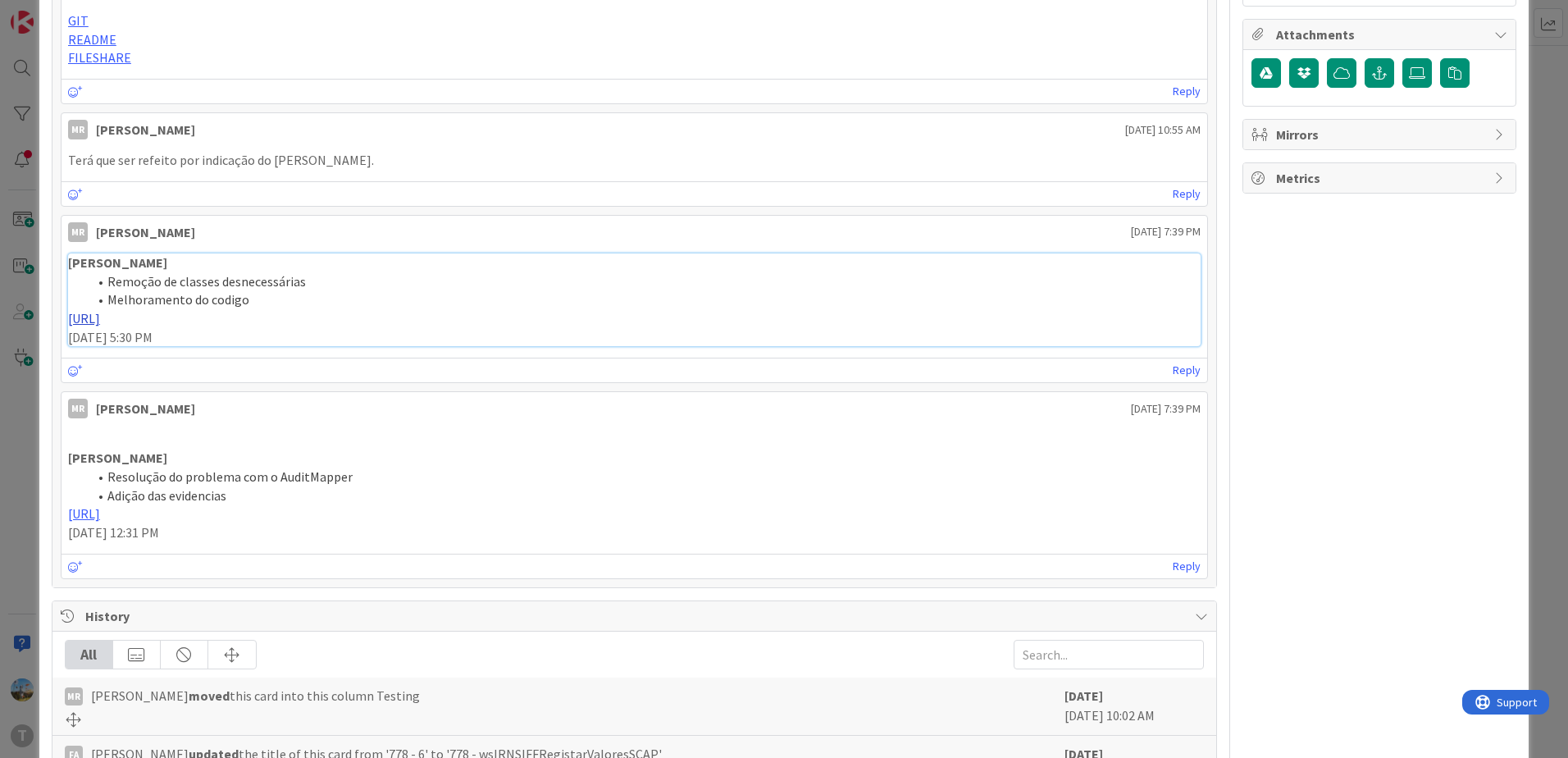
click at [100, 324] on link "[URL]" at bounding box center [84, 318] width 32 height 16
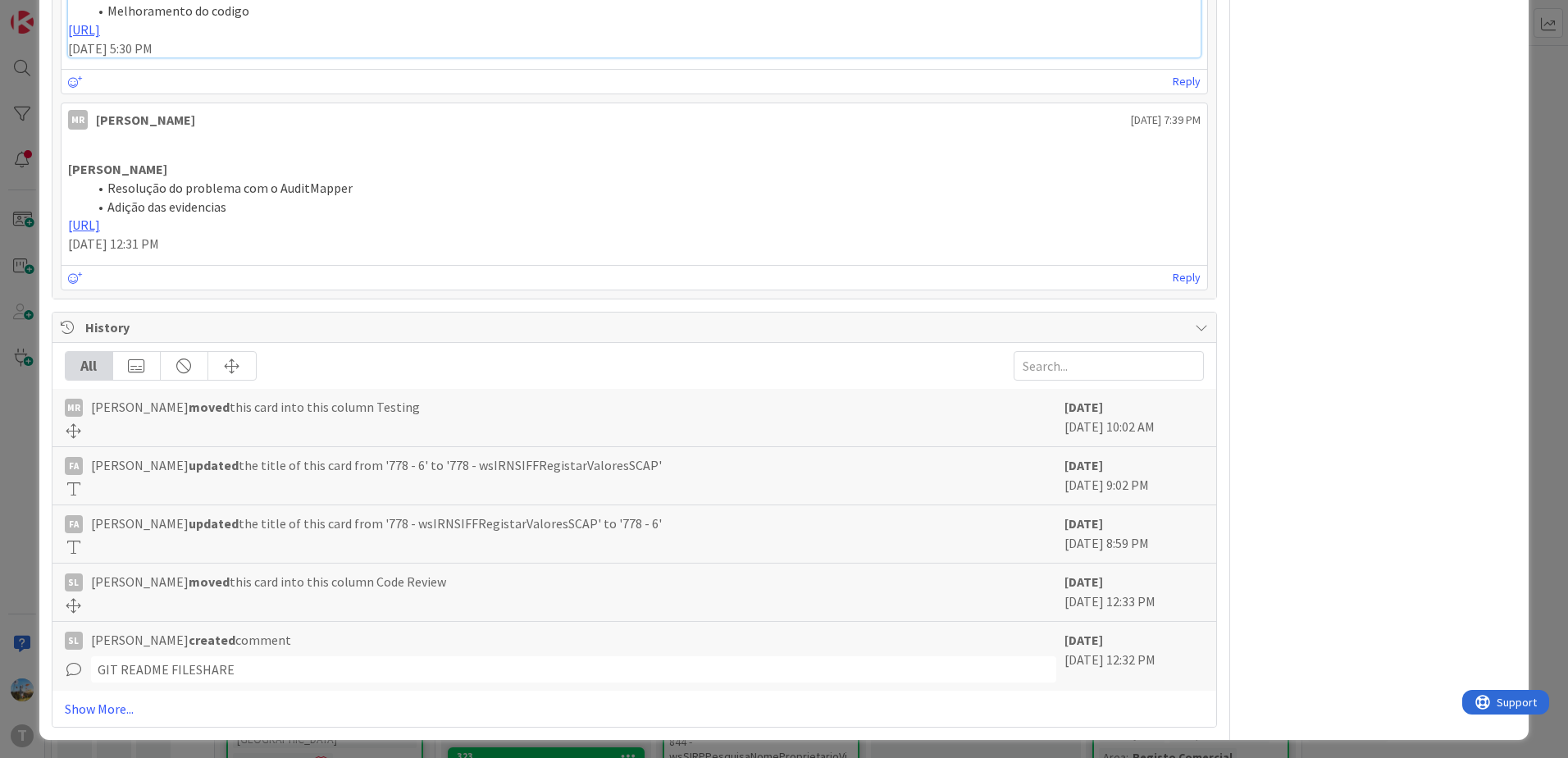
scroll to position [786, 0]
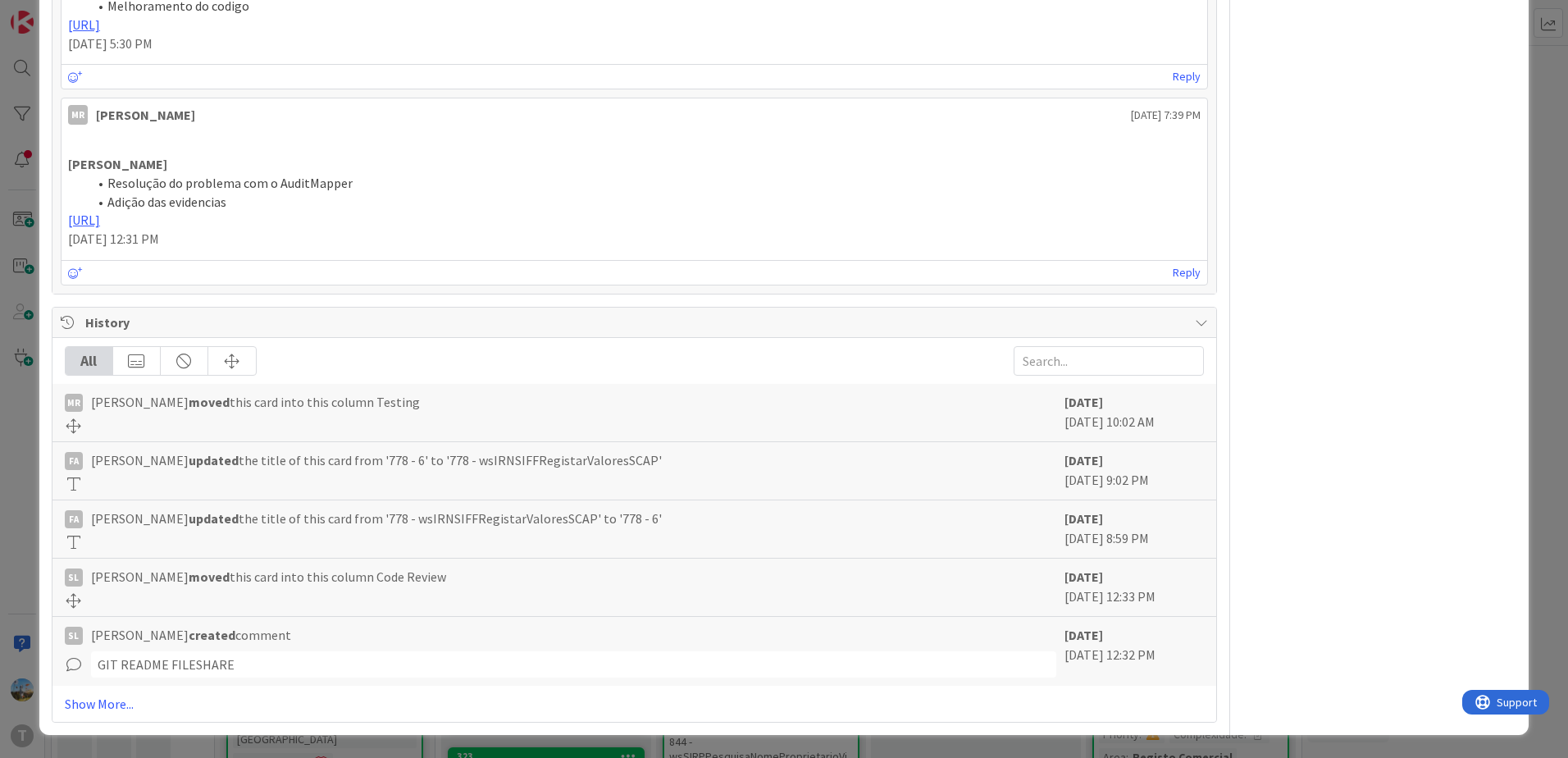
click at [1179, 324] on div "History" at bounding box center [634, 323] width 1164 height 30
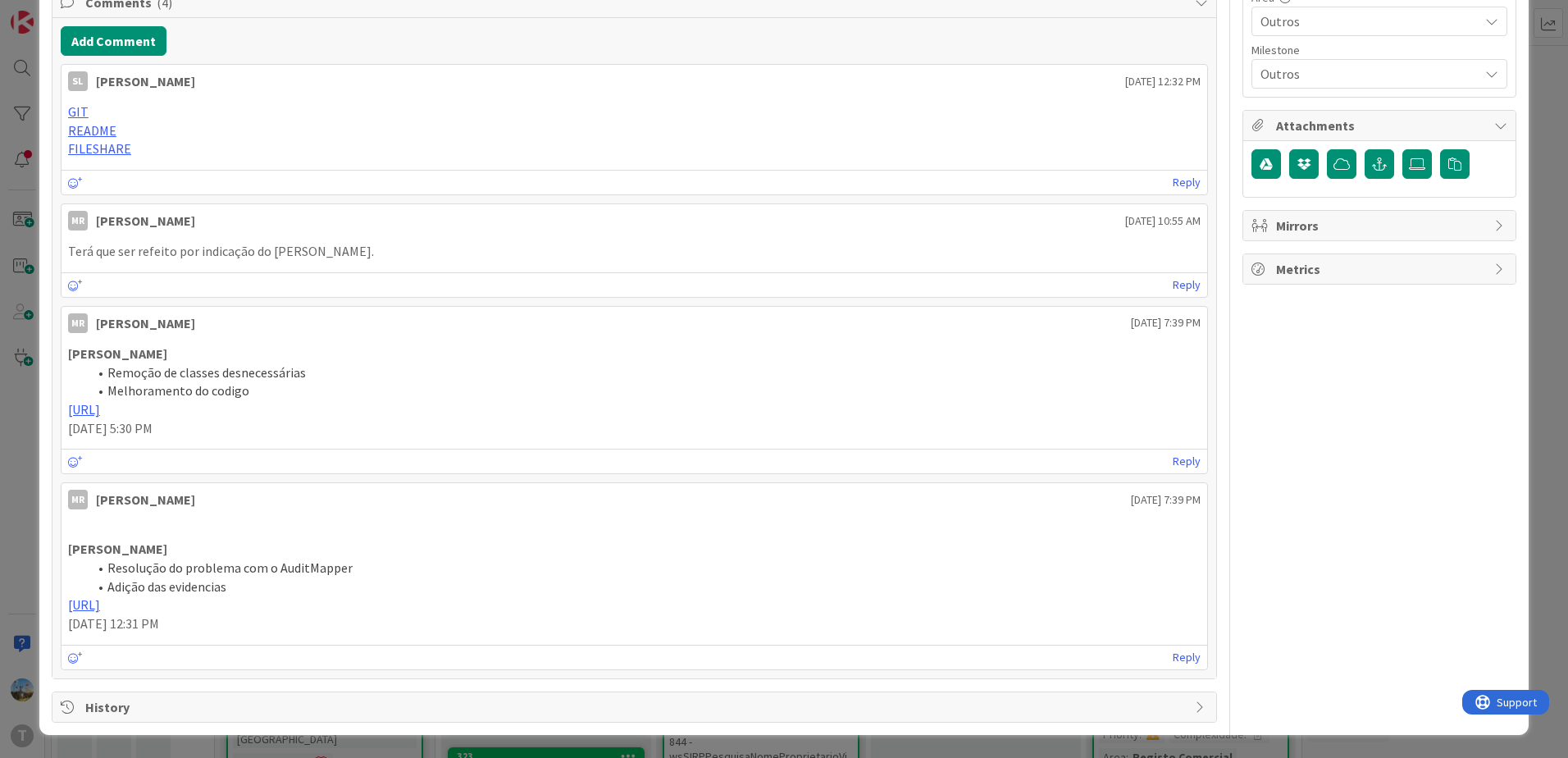
scroll to position [401, 0]
click at [1179, 694] on div "History" at bounding box center [634, 706] width 1164 height 30
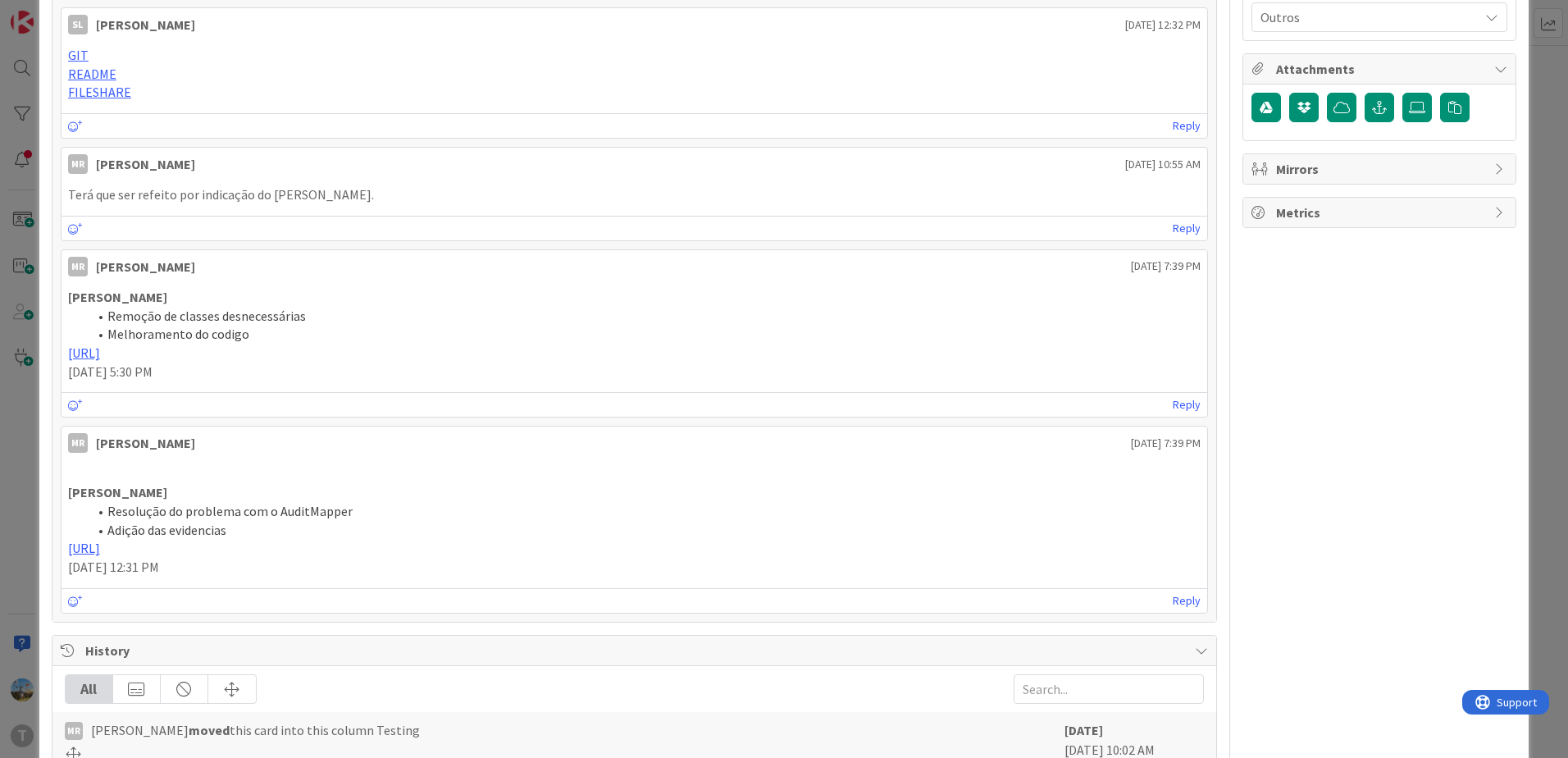
scroll to position [0, 0]
